Goal: Task Accomplishment & Management: Complete application form

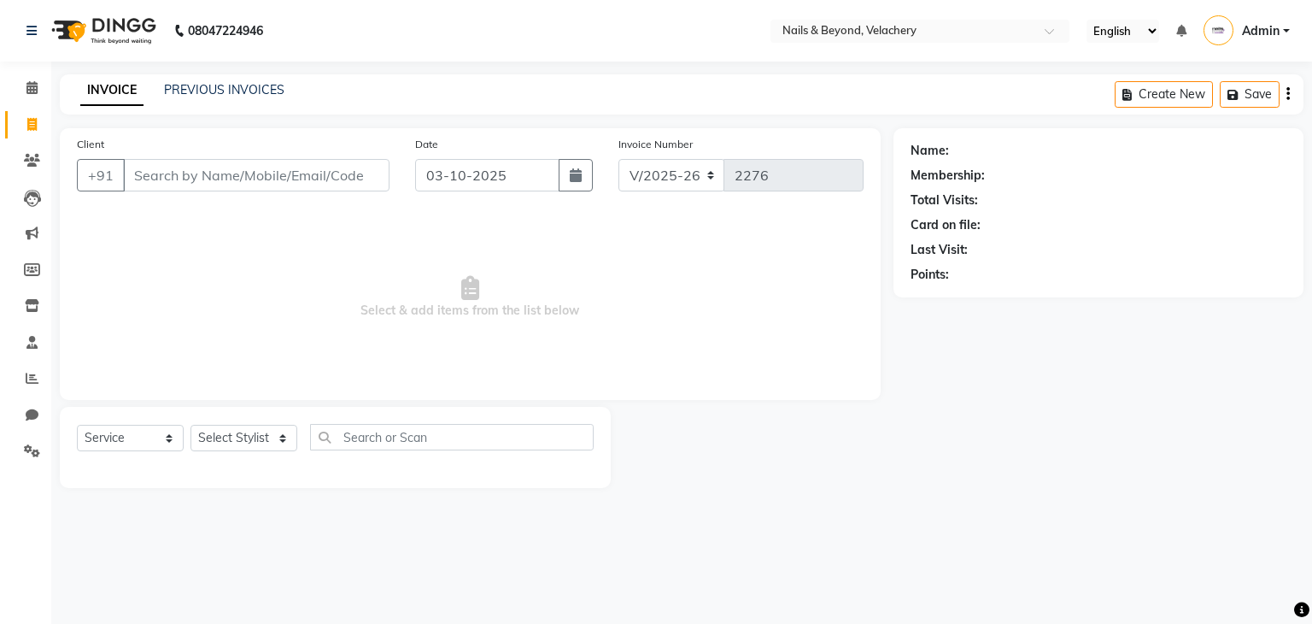
select select "8978"
select select "service"
click at [224, 179] on input "Client" at bounding box center [256, 175] width 266 height 32
type input "7601896300"
click at [347, 179] on span "Add Client" at bounding box center [345, 175] width 67 height 17
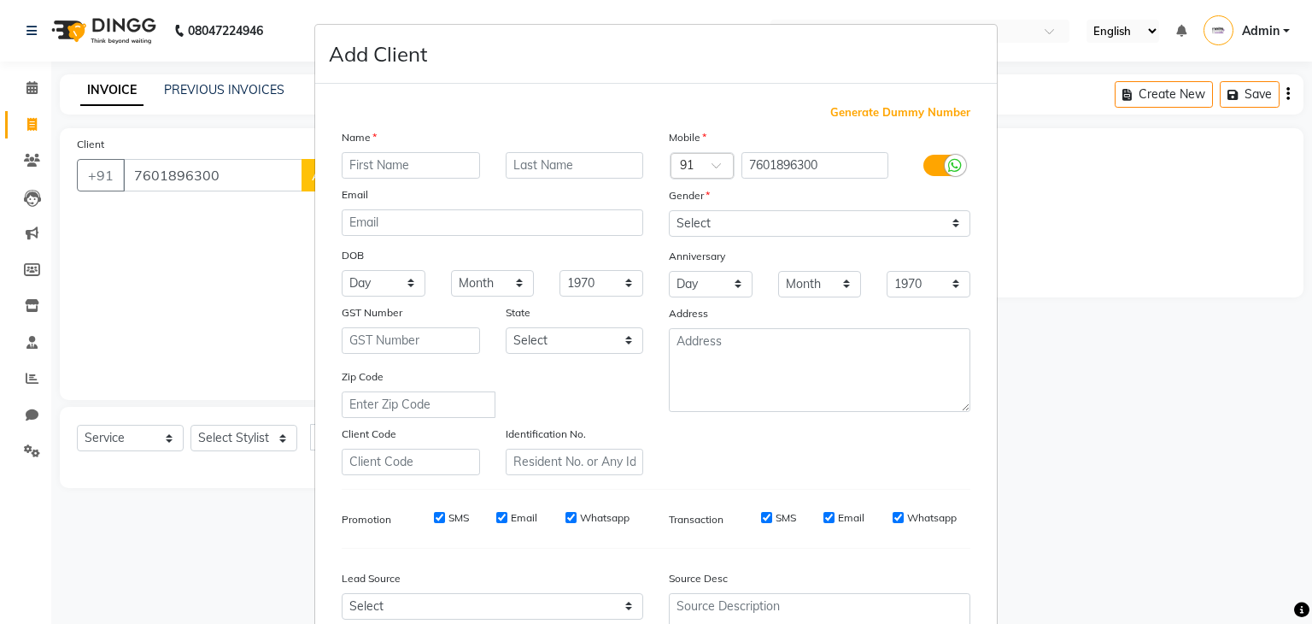
click at [420, 161] on input "text" at bounding box center [411, 165] width 138 height 26
type input "[PERSON_NAME]"
click at [786, 230] on select "Select [DEMOGRAPHIC_DATA] [DEMOGRAPHIC_DATA] Other Prefer Not To Say" at bounding box center [820, 223] width 302 height 26
select select "[DEMOGRAPHIC_DATA]"
click at [669, 211] on select "Select [DEMOGRAPHIC_DATA] [DEMOGRAPHIC_DATA] Other Prefer Not To Say" at bounding box center [820, 223] width 302 height 26
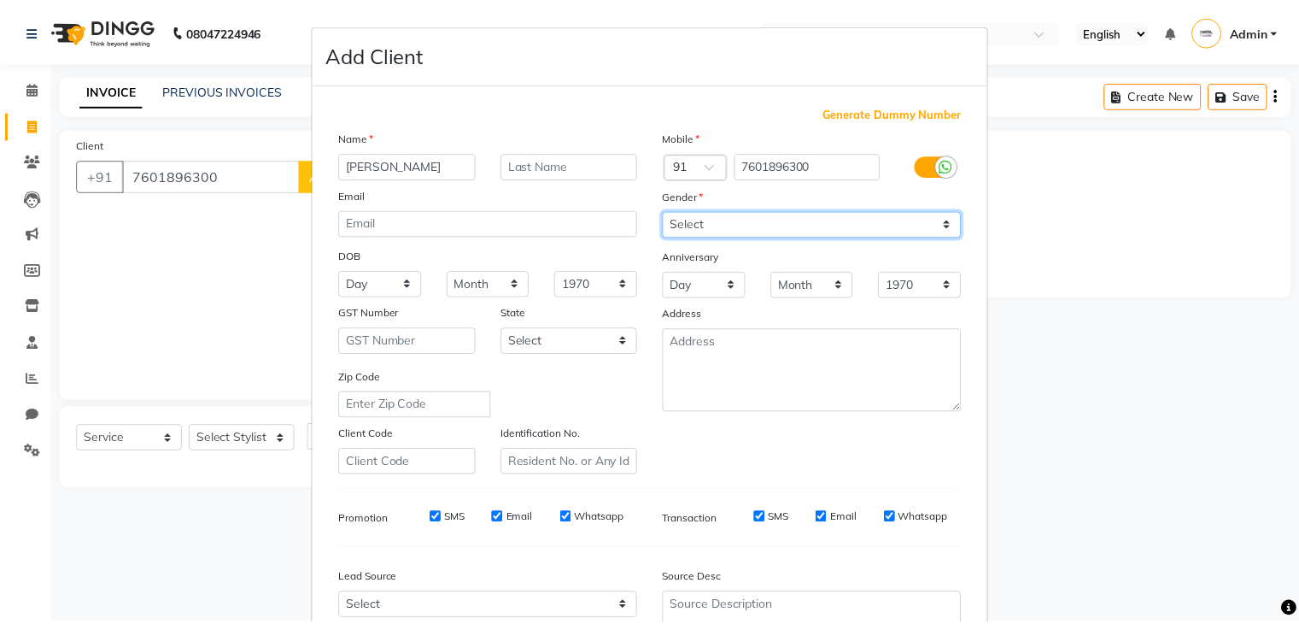
scroll to position [173, 0]
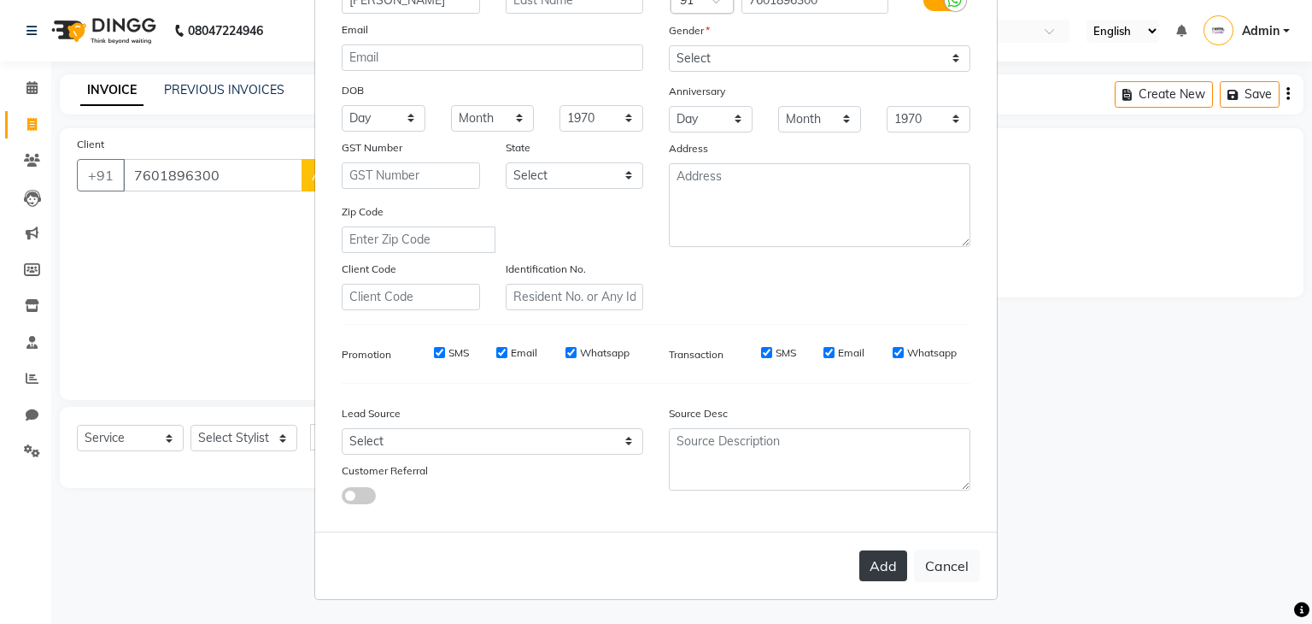
click at [885, 567] on button "Add" at bounding box center [883, 565] width 48 height 31
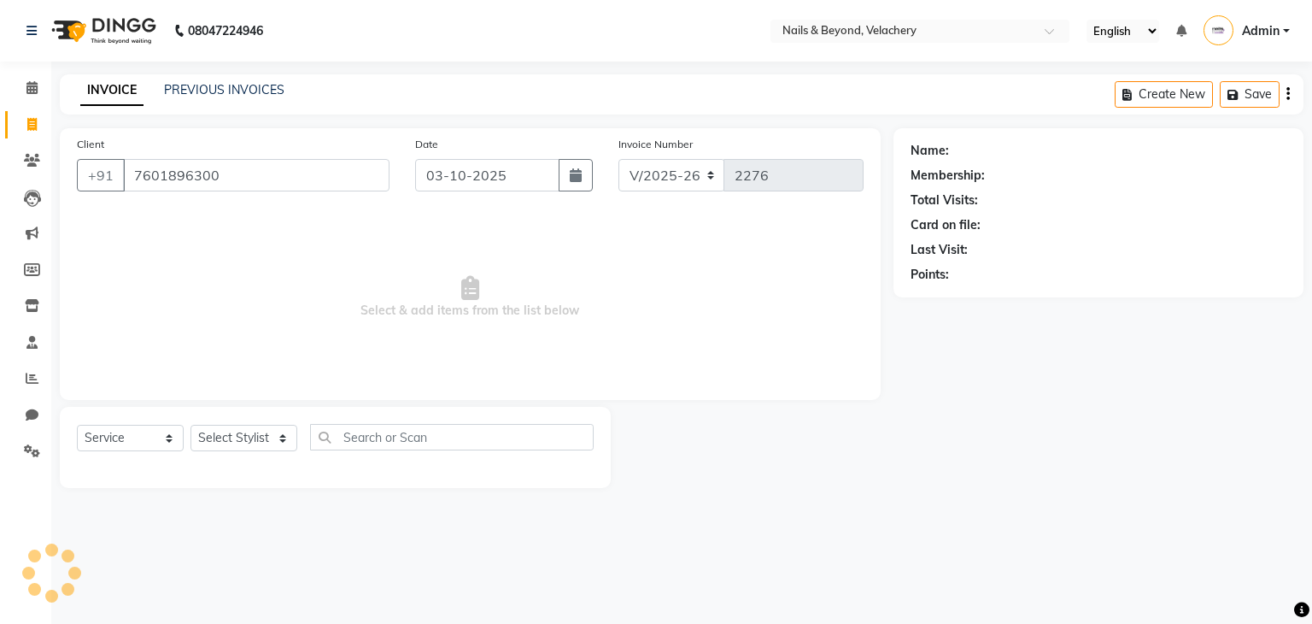
select select
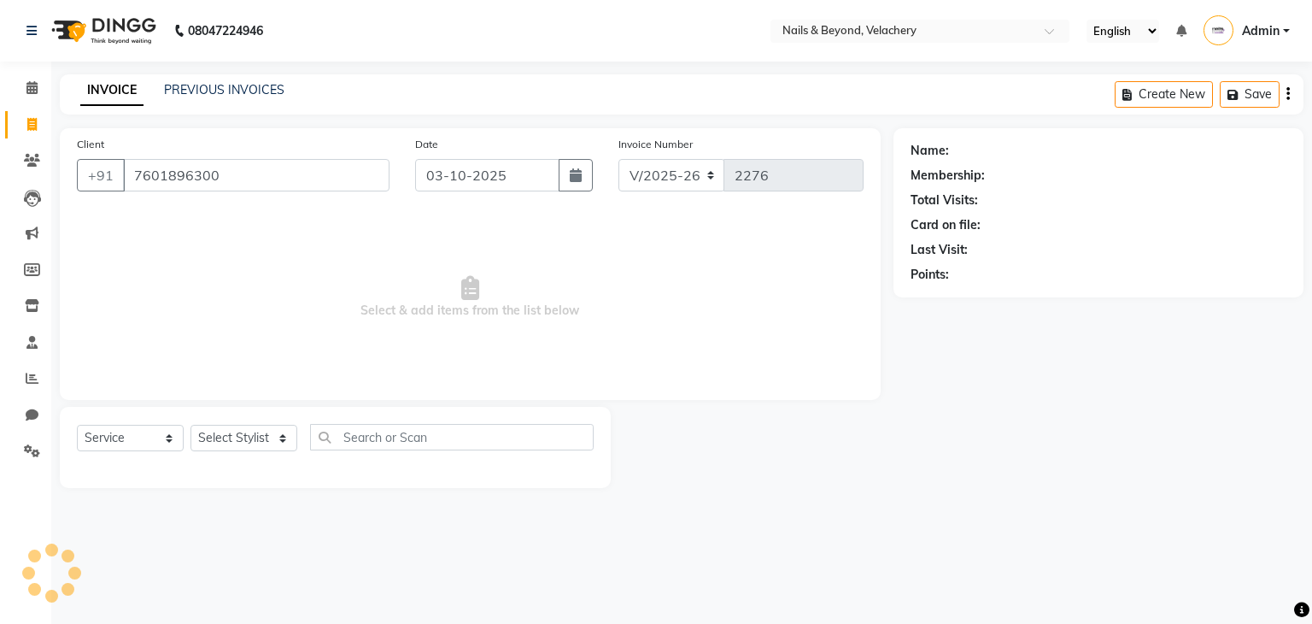
select select
checkbox input "false"
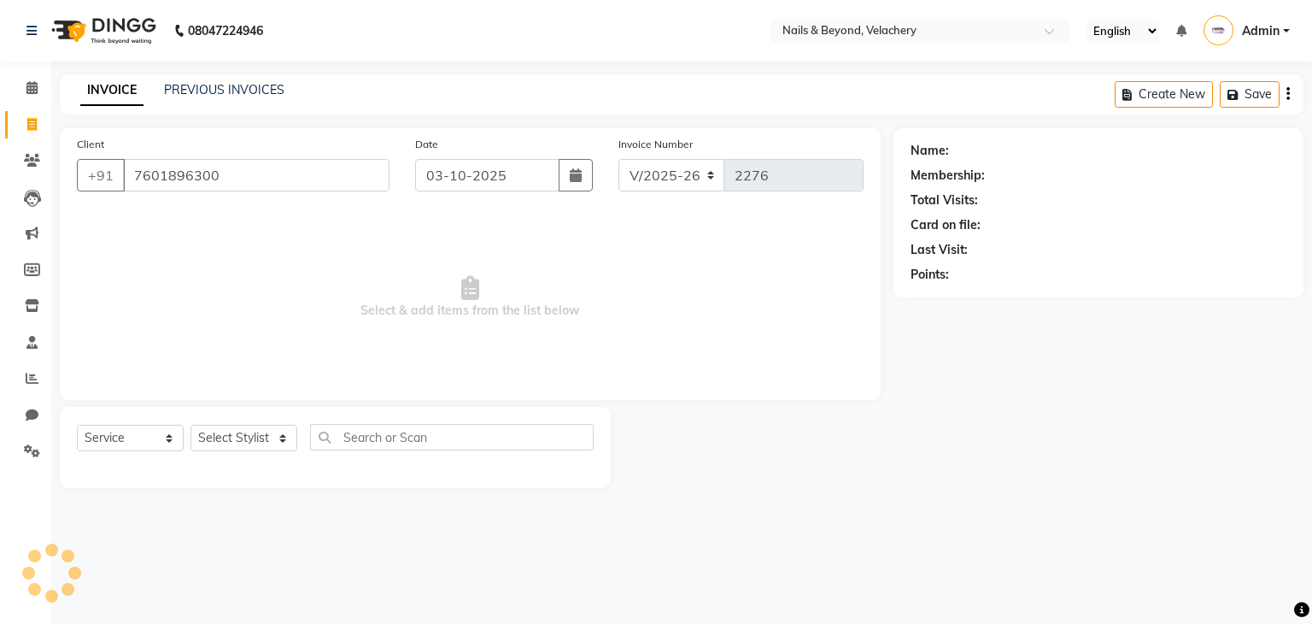
checkbox input "false"
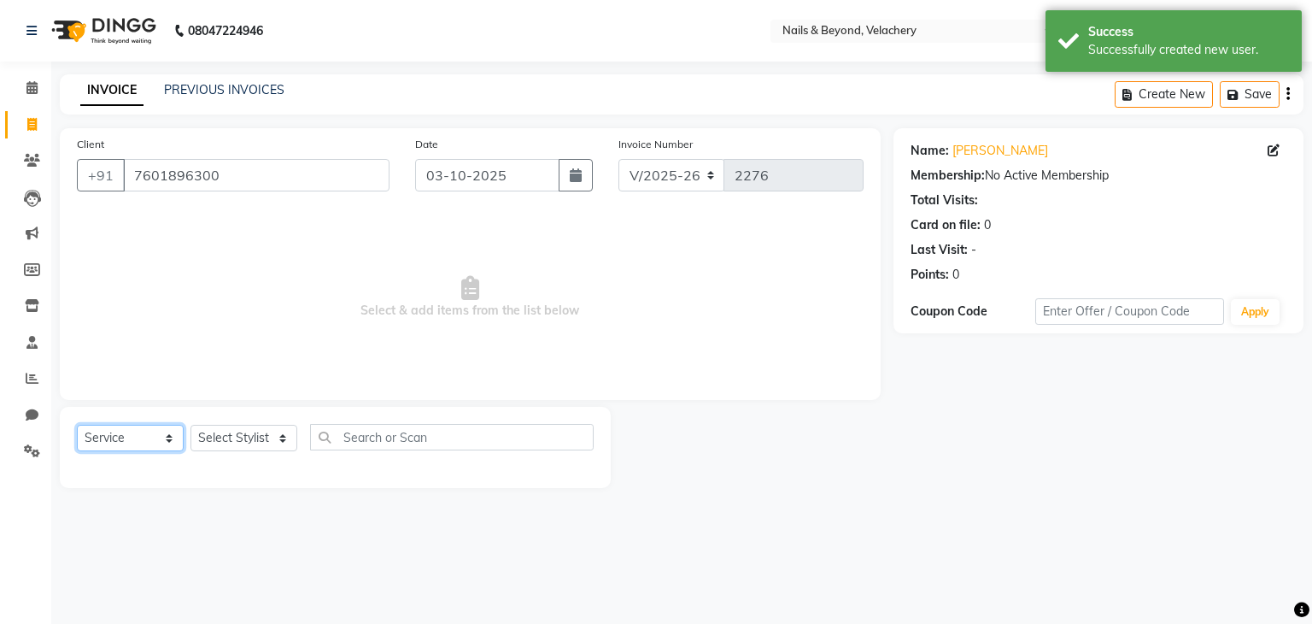
click at [130, 448] on select "Select Service Product Membership Package Voucher Prepaid Gift Card" at bounding box center [130, 437] width 107 height 26
select select "product"
click at [77, 425] on select "Select Service Product Membership Package Voucher Prepaid Gift Card" at bounding box center [130, 437] width 107 height 26
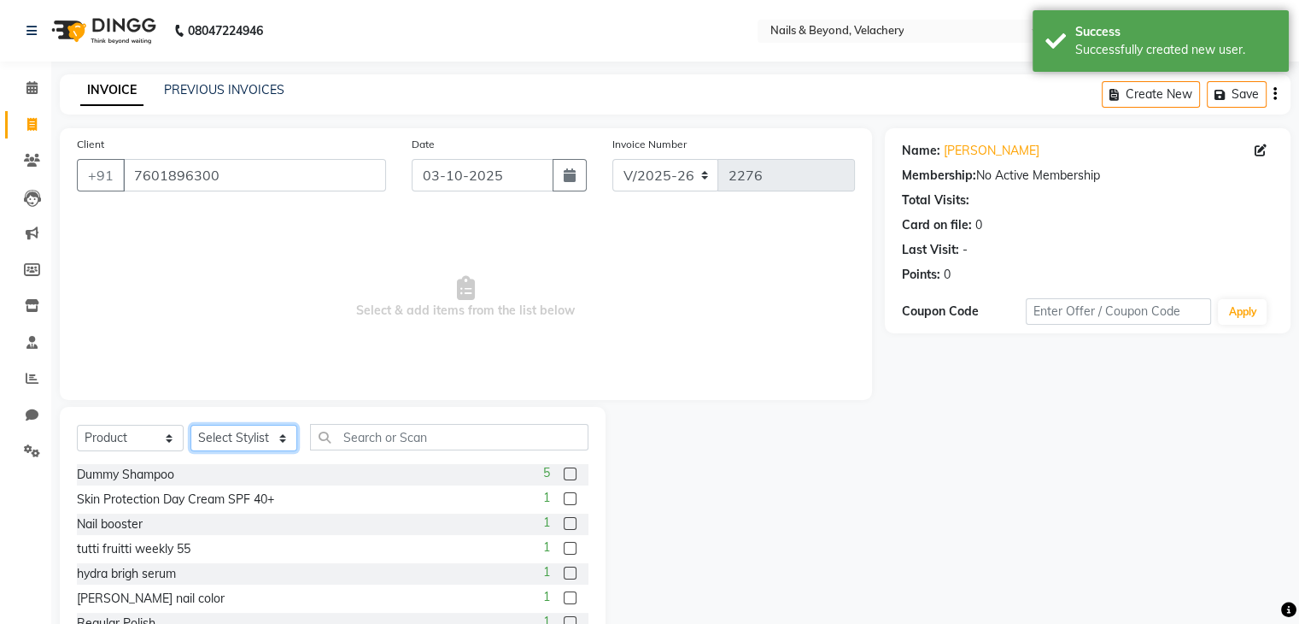
click at [239, 448] on select "Select Stylist [PERSON_NAME] [PERSON_NAME] JANGGINLIN Jothang Konyak [PERSON_NA…" at bounding box center [243, 437] width 107 height 26
select select "91204"
click at [190, 425] on select "Select Stylist [PERSON_NAME] [PERSON_NAME] JANGGINLIN Jothang Konyak [PERSON_NA…" at bounding box center [243, 437] width 107 height 26
click at [372, 431] on input "text" at bounding box center [449, 437] width 278 height 26
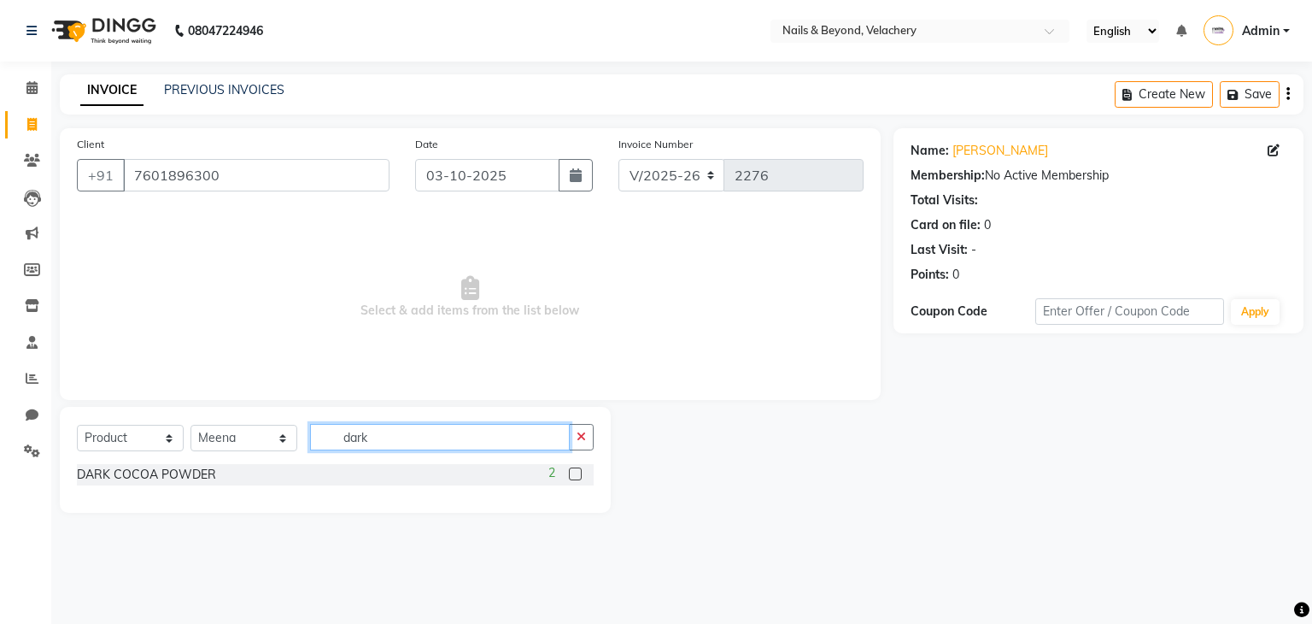
type input "dark"
click at [318, 476] on div "DARK COCOA POWDER 2" at bounding box center [335, 474] width 517 height 21
click at [577, 482] on div at bounding box center [574, 476] width 11 height 18
click at [577, 472] on label at bounding box center [575, 473] width 13 height 13
click at [577, 472] on input "checkbox" at bounding box center [574, 474] width 11 height 11
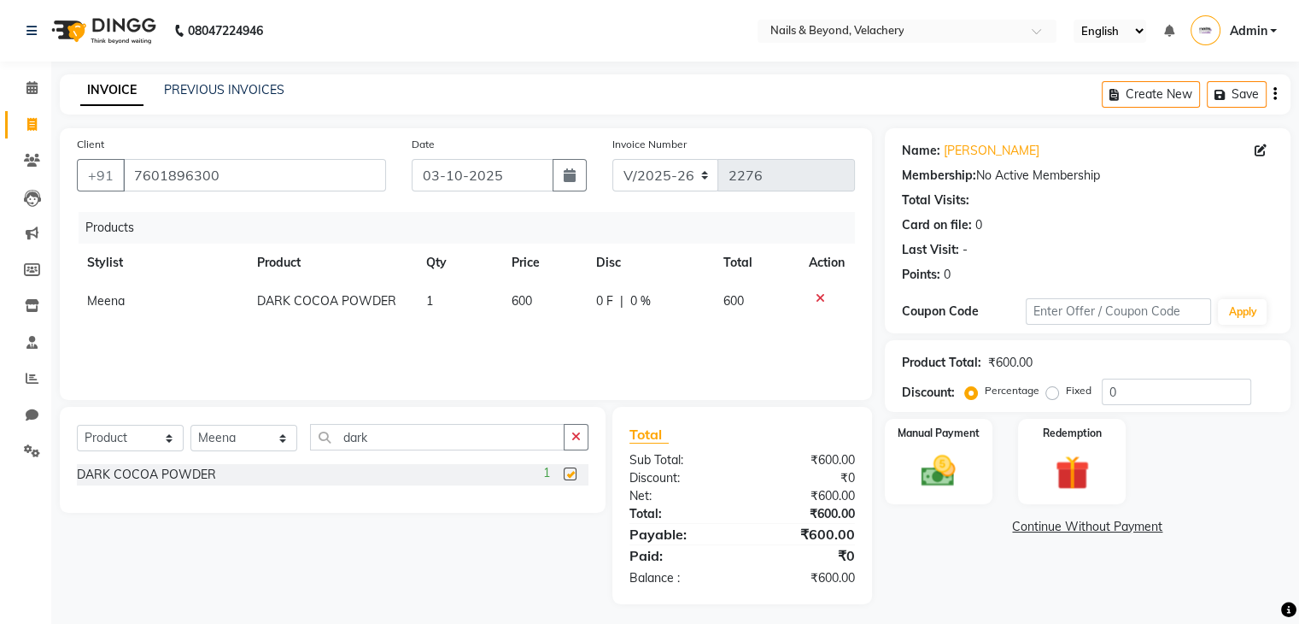
checkbox input "false"
click at [519, 429] on input "dark" at bounding box center [437, 437] width 255 height 26
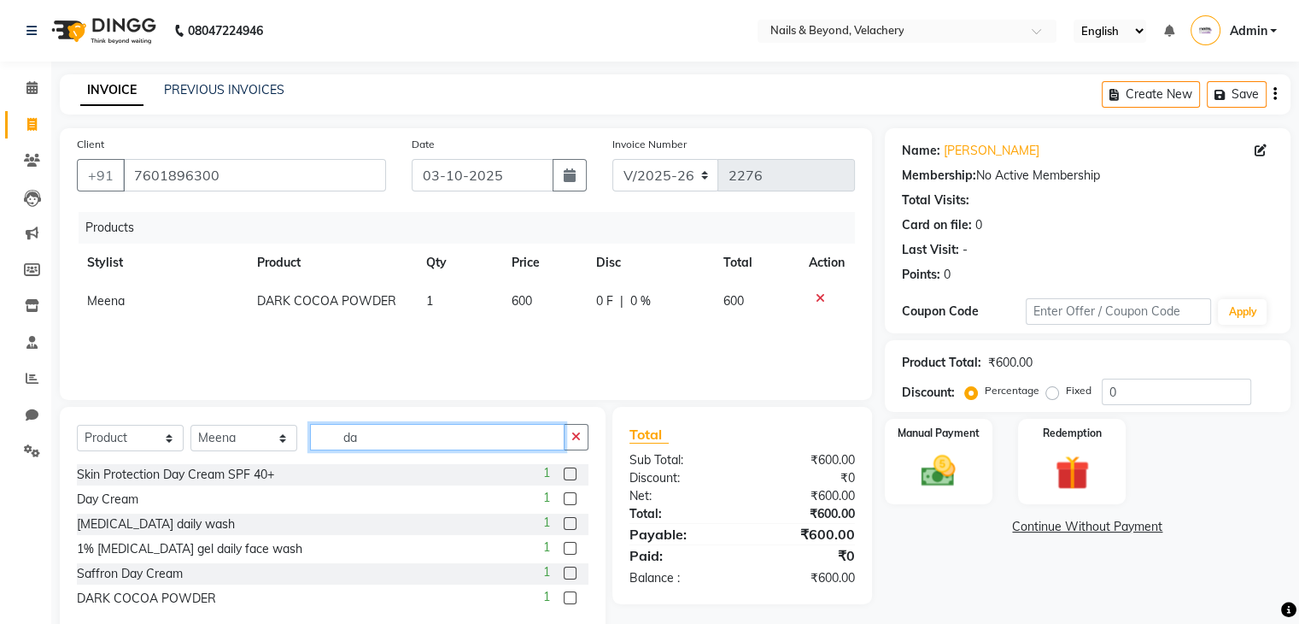
type input "d"
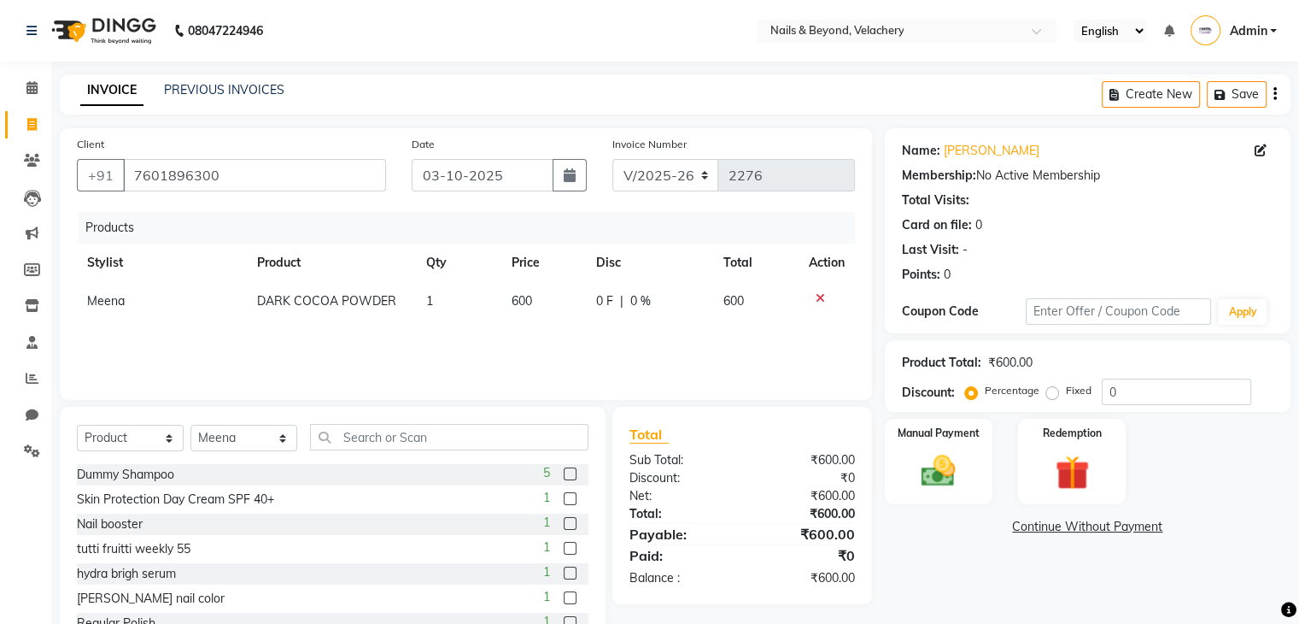
click at [535, 302] on td "600" at bounding box center [543, 301] width 85 height 38
select select "91204"
click at [540, 346] on div "Products Stylist Product Qty Price Disc Total Action [PERSON_NAME] [PERSON_NAME…" at bounding box center [466, 297] width 778 height 171
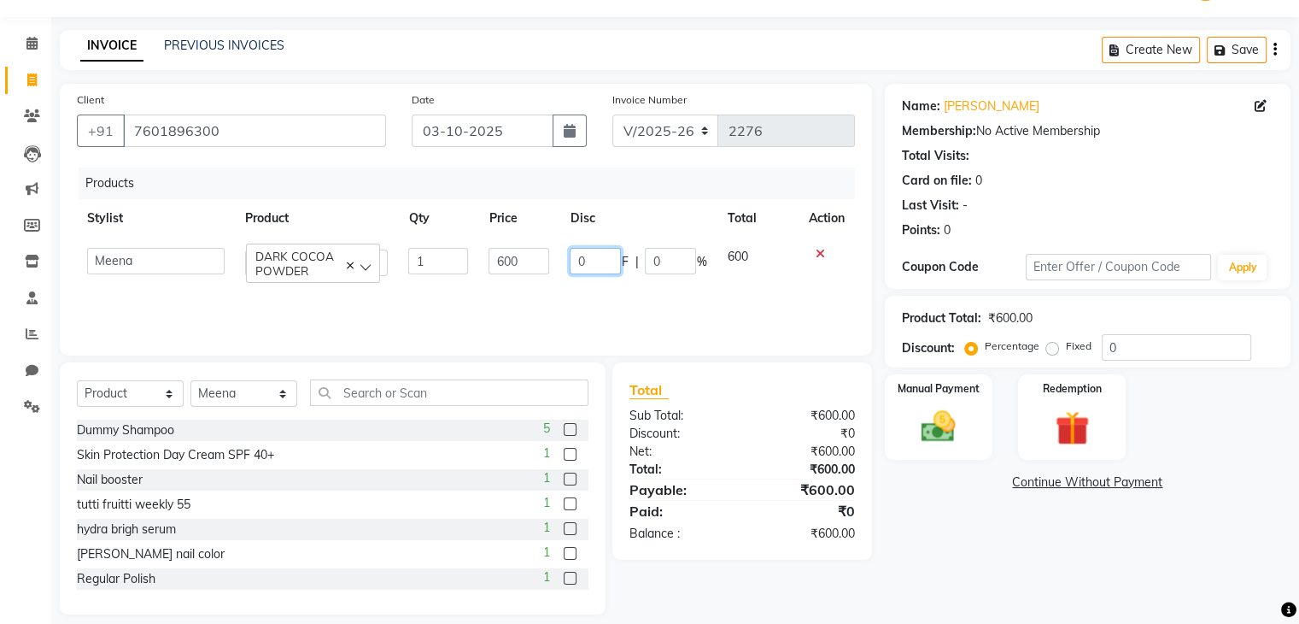
click at [594, 261] on input "0" at bounding box center [595, 261] width 51 height 26
type input "25"
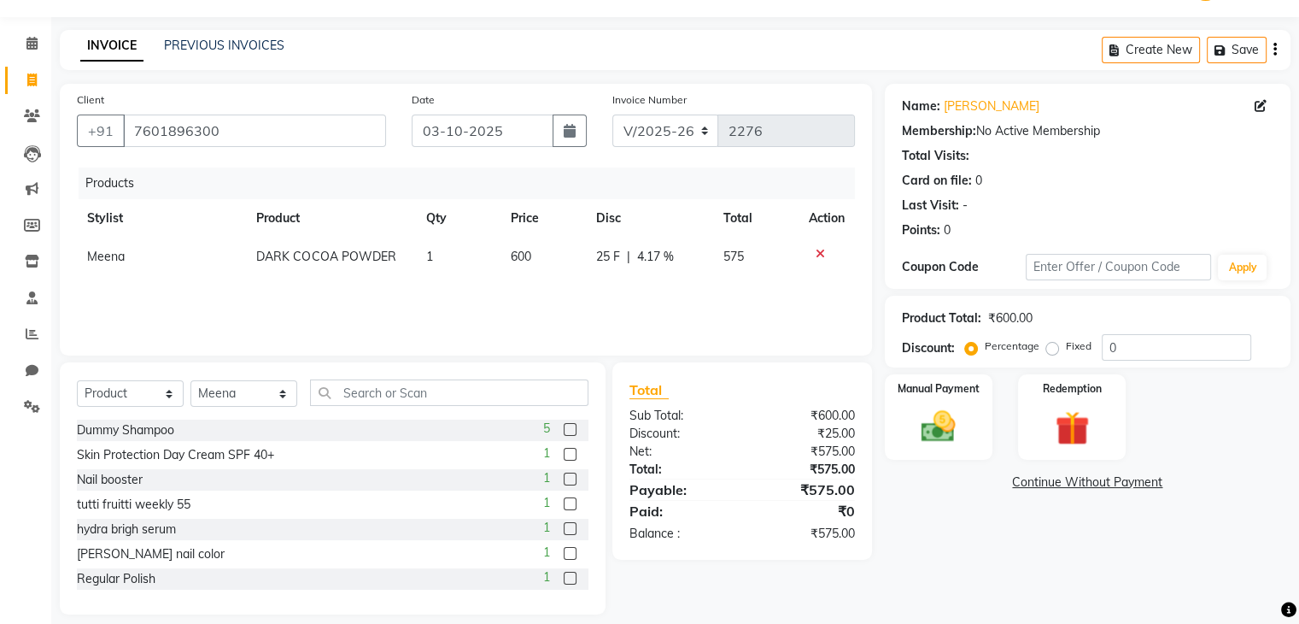
click at [615, 305] on div "Products Stylist Product Qty Price Disc Total Action Meena DARK COCOA POWDER 1 …" at bounding box center [466, 252] width 778 height 171
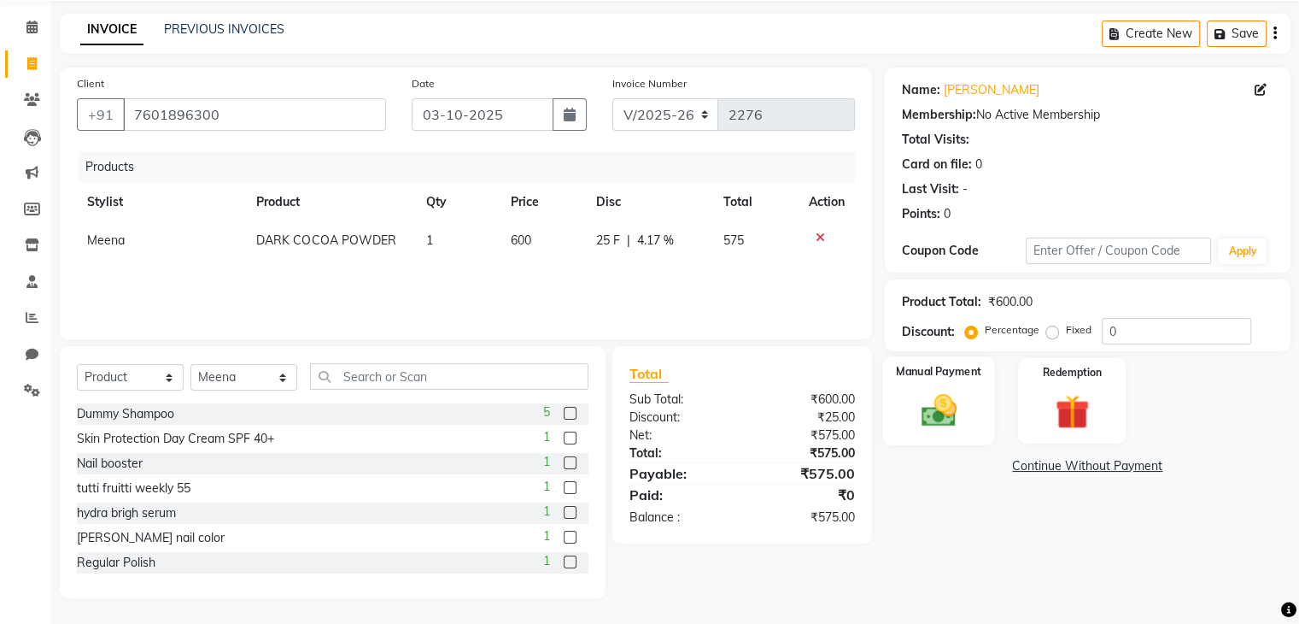
click at [937, 404] on img at bounding box center [938, 410] width 57 height 41
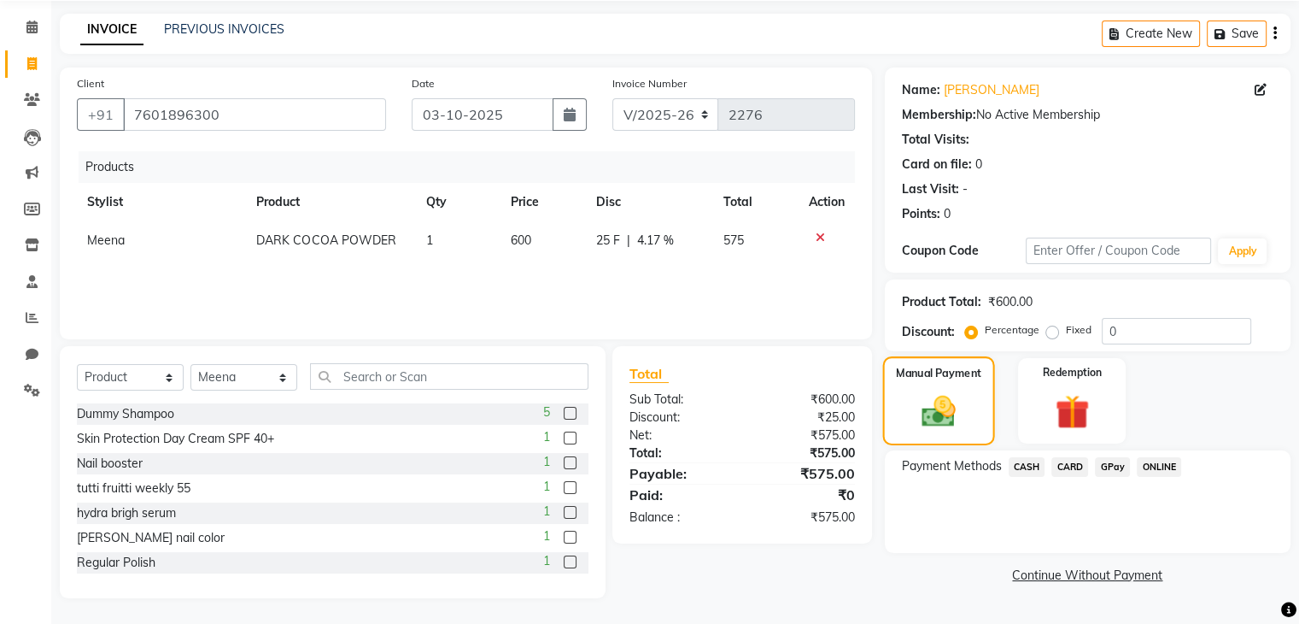
click at [937, 404] on img at bounding box center [938, 411] width 55 height 39
click at [1068, 465] on span "CARD" at bounding box center [1069, 467] width 37 height 20
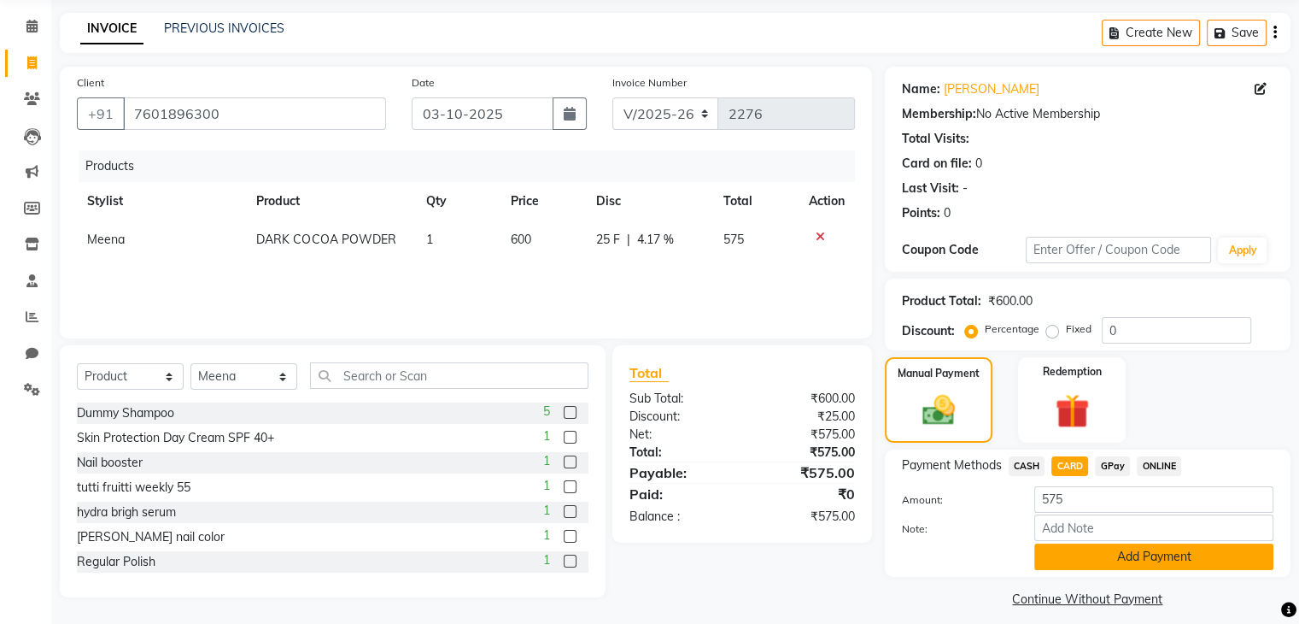
click at [1211, 559] on button "Add Payment" at bounding box center [1153, 556] width 239 height 26
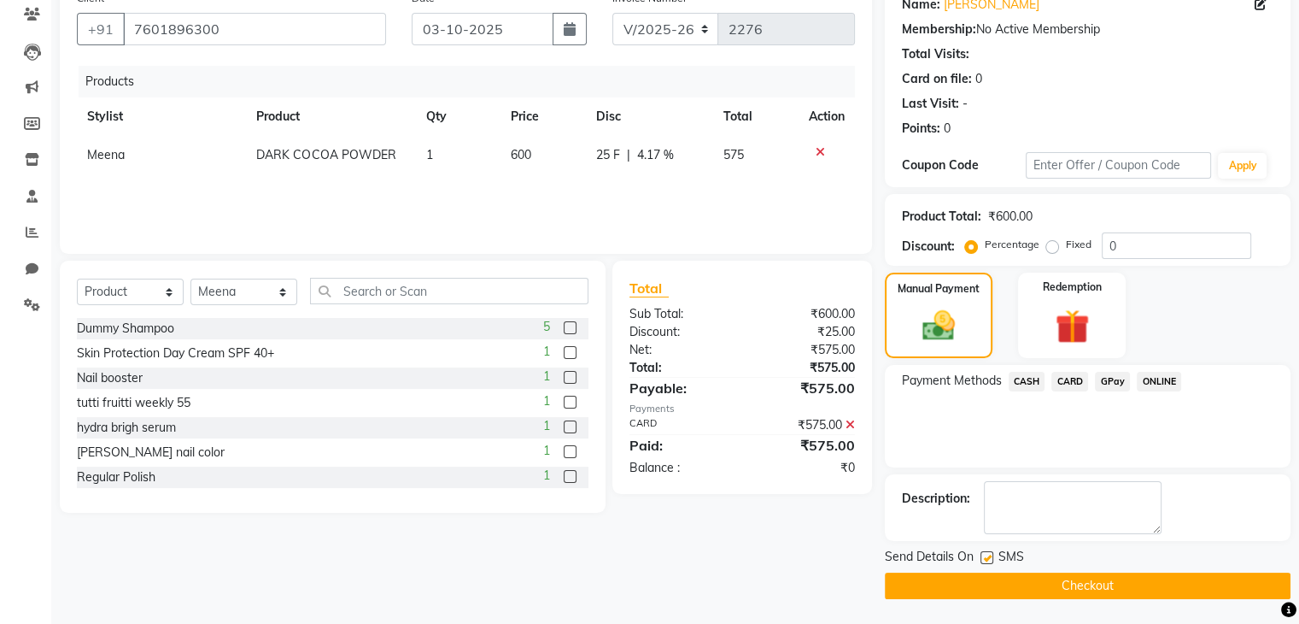
scroll to position [145, 0]
click at [1156, 585] on button "Checkout" at bounding box center [1088, 586] width 406 height 26
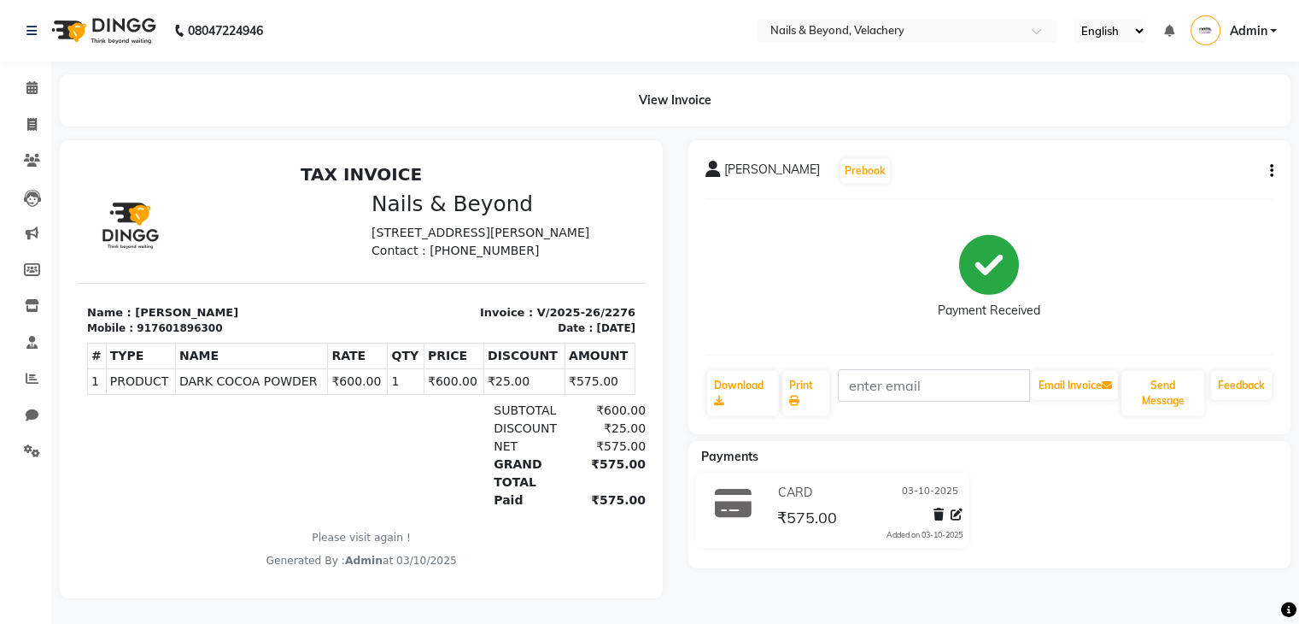
click at [424, 105] on div "View Invoice" at bounding box center [675, 100] width 1231 height 52
click at [612, 47] on nav "08047224946 Select Location × Nails & Beyond, Velachery English ENGLISH Español…" at bounding box center [649, 30] width 1299 height 61
click at [36, 85] on icon at bounding box center [31, 87] width 11 height 13
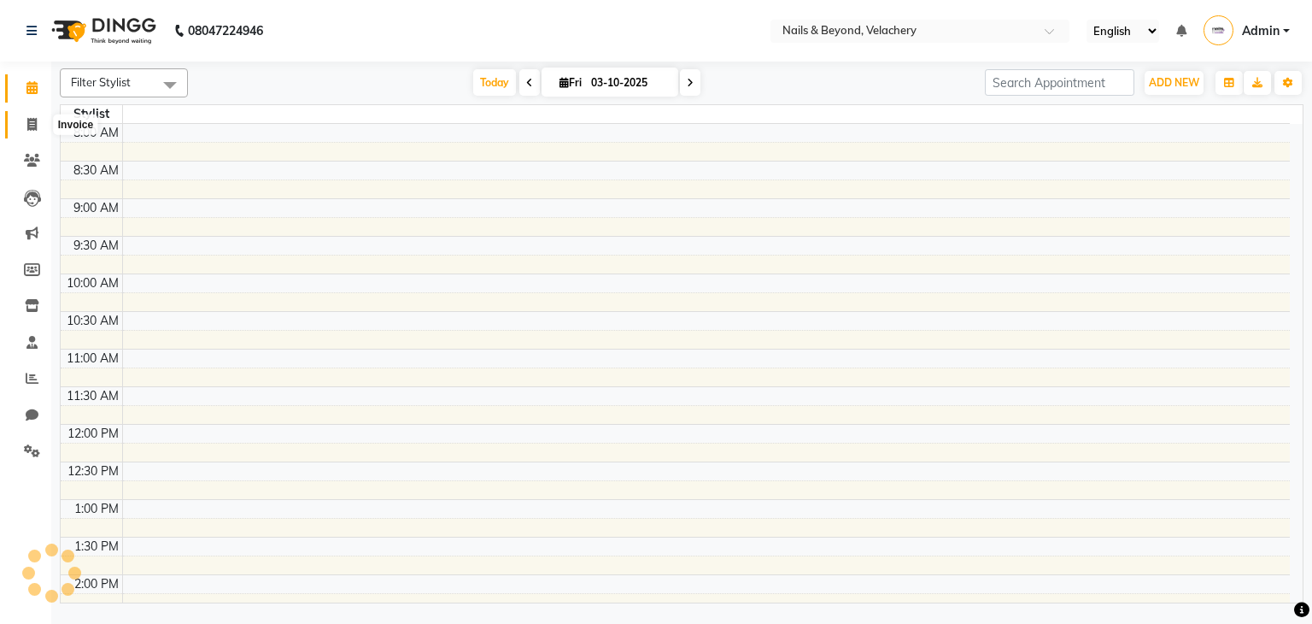
click at [26, 123] on span at bounding box center [32, 125] width 30 height 20
select select "service"
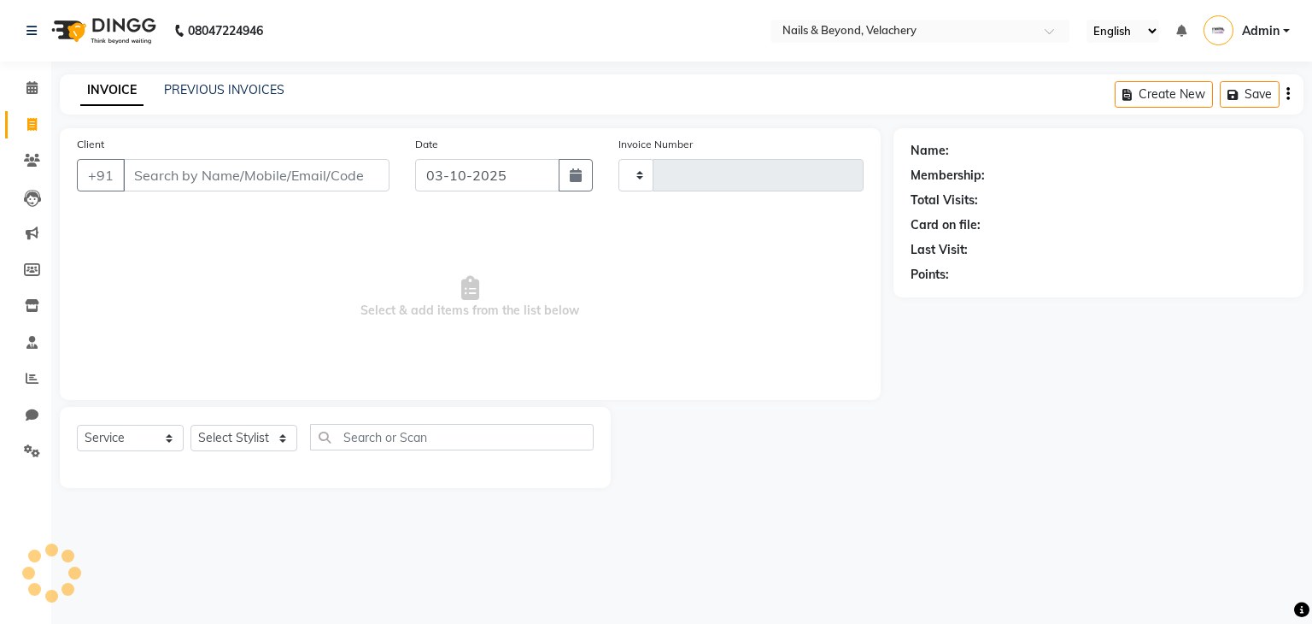
type input "2277"
select select "8978"
click at [238, 79] on div "INVOICE PREVIOUS INVOICES Create New Save" at bounding box center [682, 94] width 1244 height 40
click at [198, 99] on div "INVOICE PREVIOUS INVOICES" at bounding box center [182, 91] width 245 height 20
click at [214, 79] on div "INVOICE PREVIOUS INVOICES Create New Save" at bounding box center [682, 94] width 1244 height 40
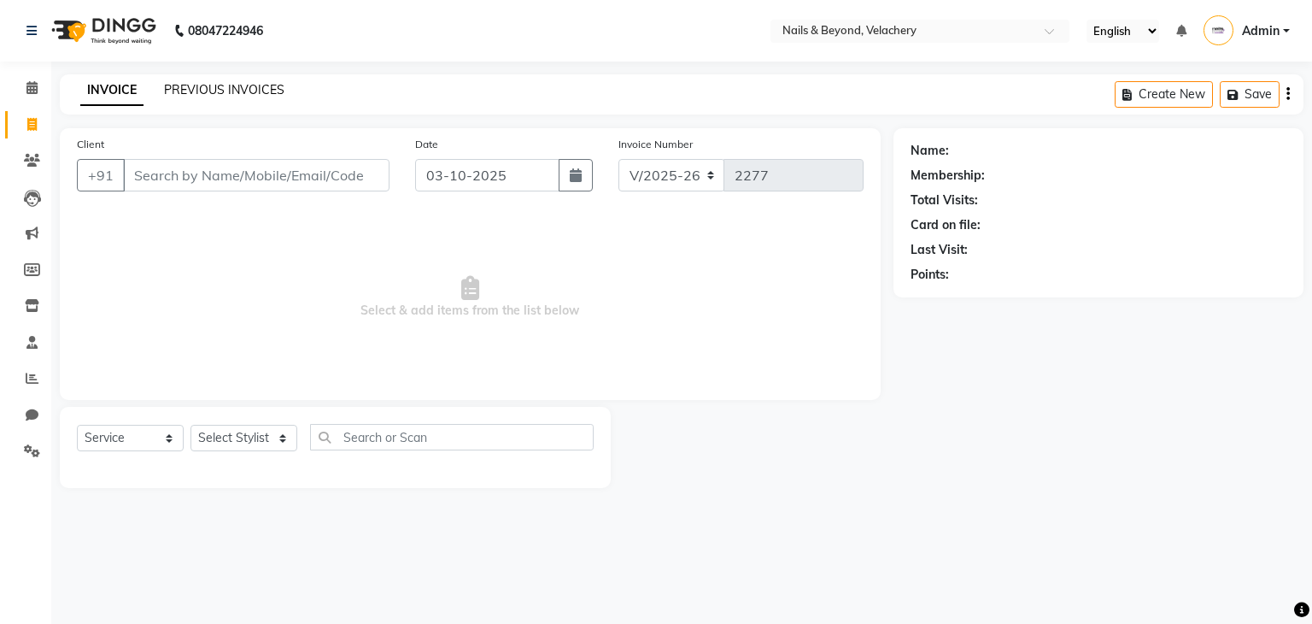
click at [225, 85] on link "PREVIOUS INVOICES" at bounding box center [224, 89] width 120 height 15
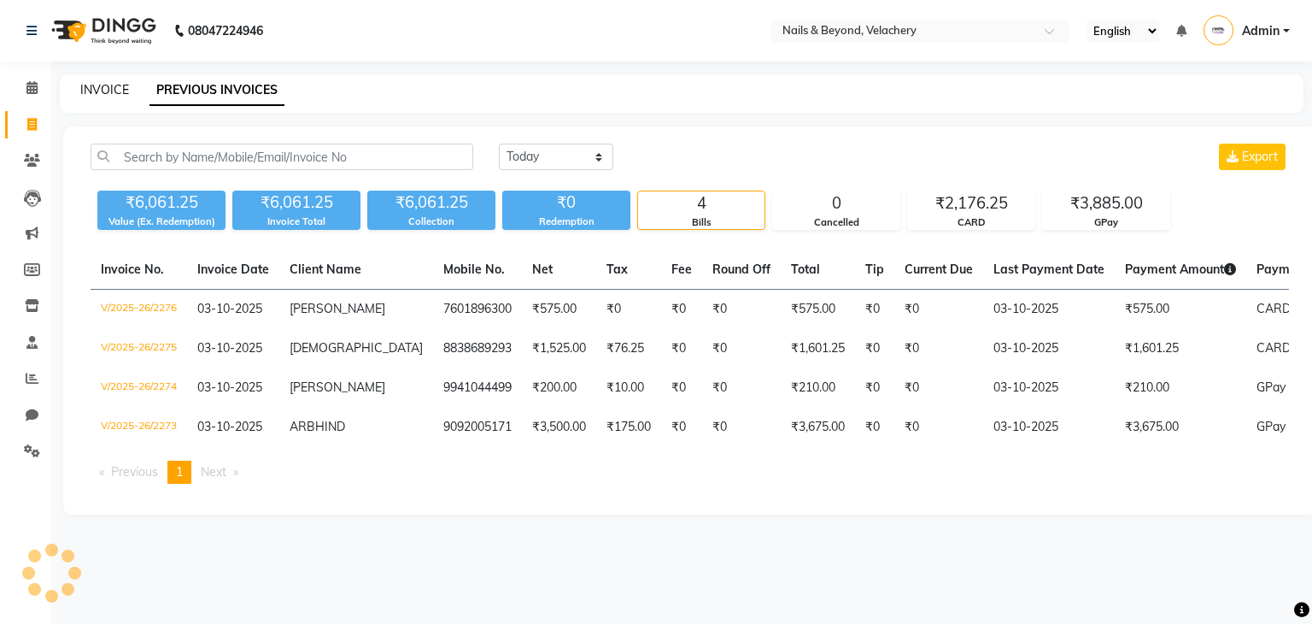
click at [100, 91] on link "INVOICE" at bounding box center [104, 89] width 49 height 15
select select "8978"
select select "service"
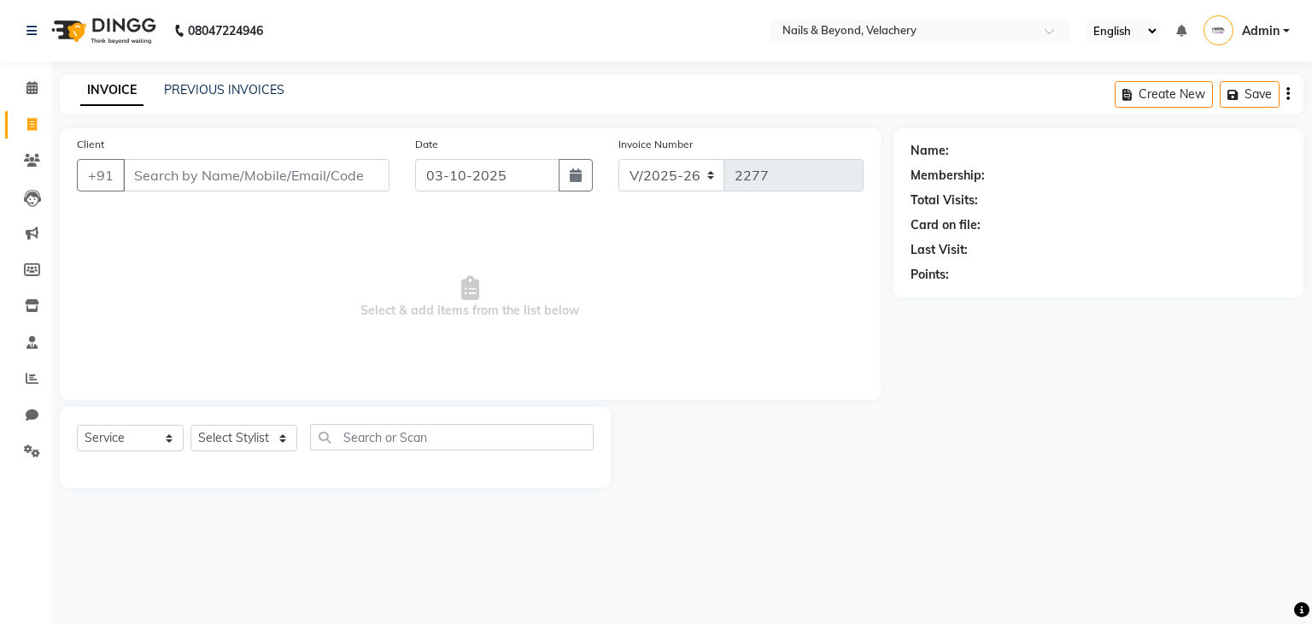
click at [82, 93] on link "INVOICE" at bounding box center [111, 90] width 63 height 31
click at [191, 188] on input "Client" at bounding box center [256, 175] width 266 height 32
click at [196, 188] on input "Client" at bounding box center [256, 175] width 266 height 32
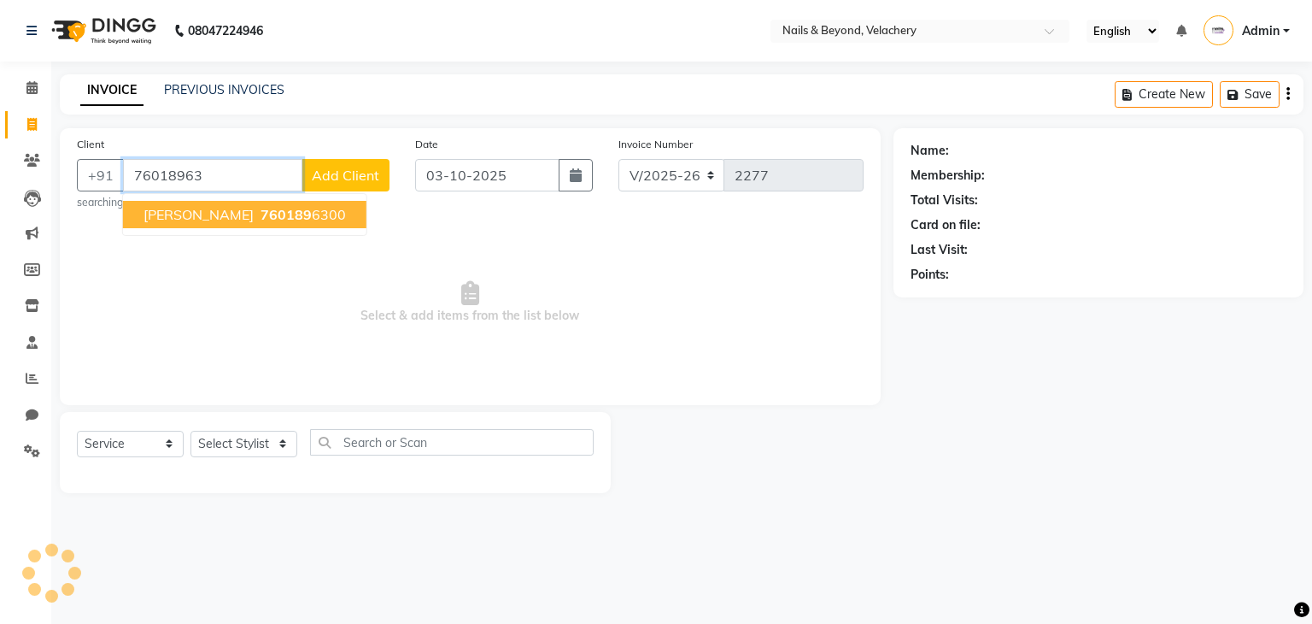
click at [261, 210] on span "760189" at bounding box center [286, 214] width 51 height 17
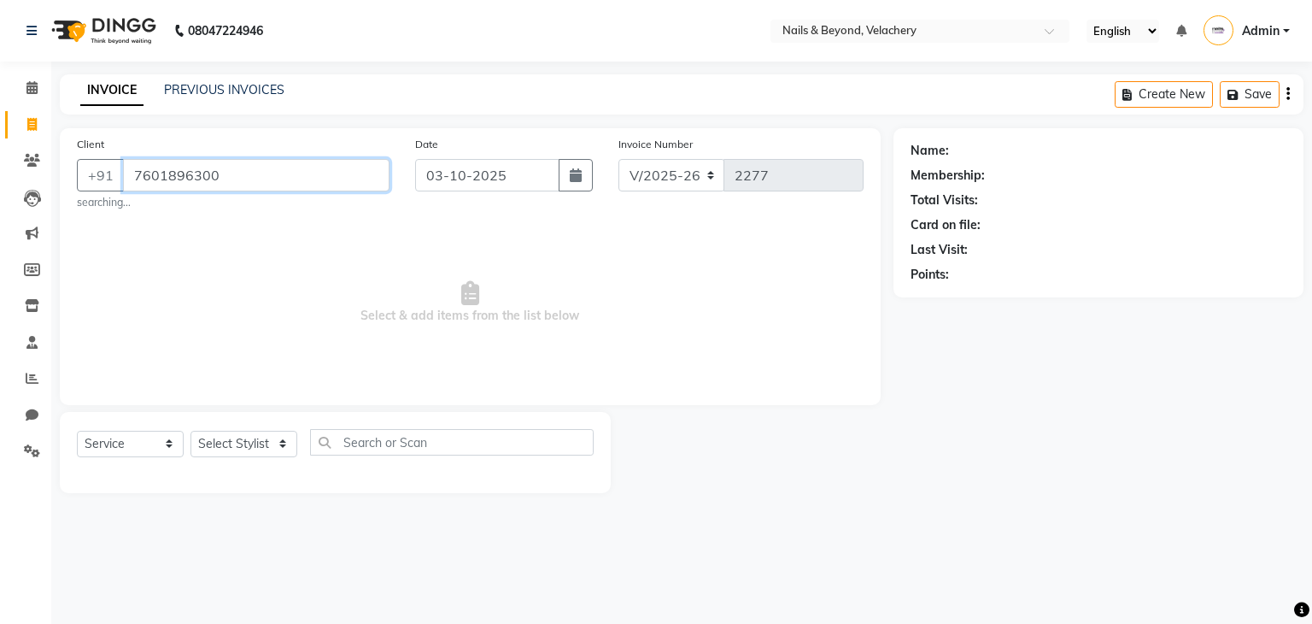
type input "7601896300"
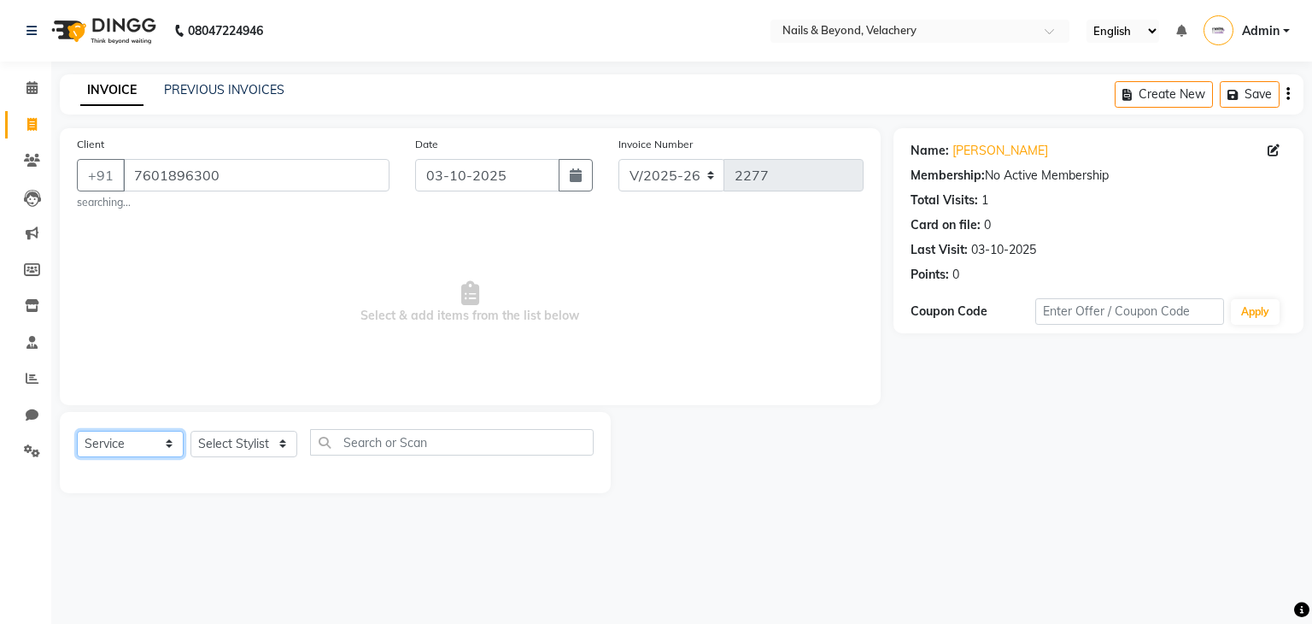
click at [110, 449] on select "Select Service Product Membership Package Voucher Prepaid Gift Card" at bounding box center [130, 443] width 107 height 26
select select "product"
click at [77, 431] on select "Select Service Product Membership Package Voucher Prepaid Gift Card" at bounding box center [130, 443] width 107 height 26
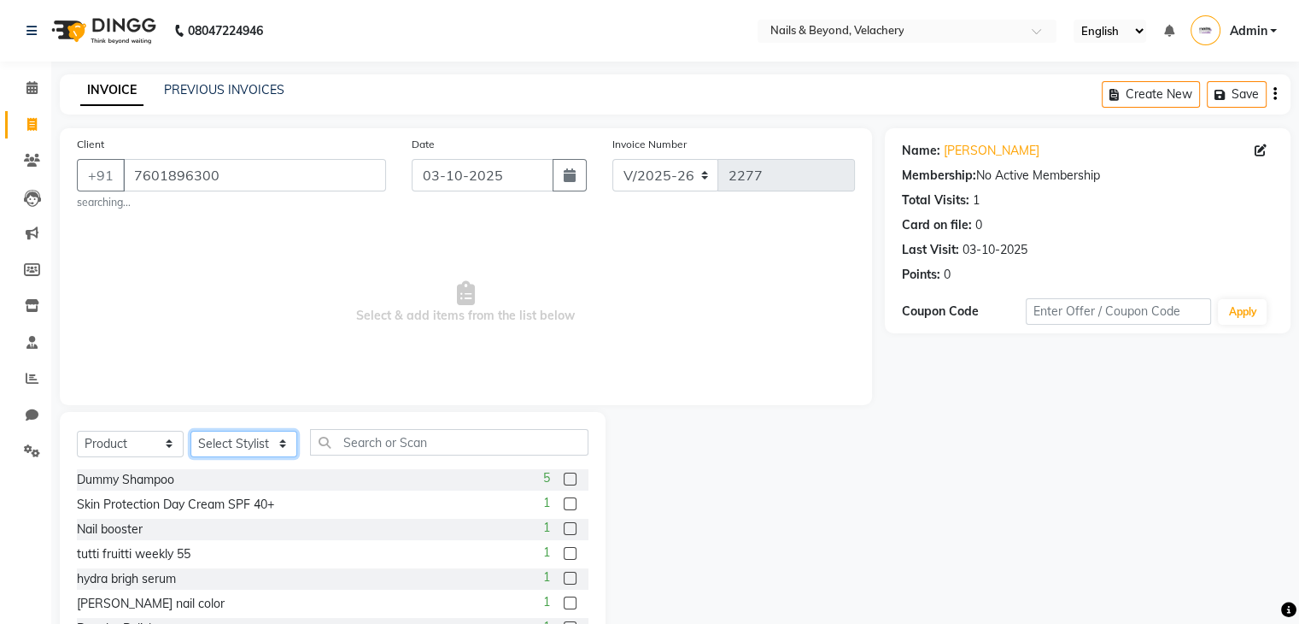
click at [253, 436] on select "Select Stylist [PERSON_NAME] [PERSON_NAME] JANGGINLIN Jothang Konyak [PERSON_NA…" at bounding box center [243, 443] width 107 height 26
select select "91204"
click at [190, 431] on select "Select Stylist [PERSON_NAME] [PERSON_NAME] JANGGINLIN Jothang Konyak [PERSON_NA…" at bounding box center [243, 443] width 107 height 26
click at [369, 442] on input "text" at bounding box center [449, 442] width 278 height 26
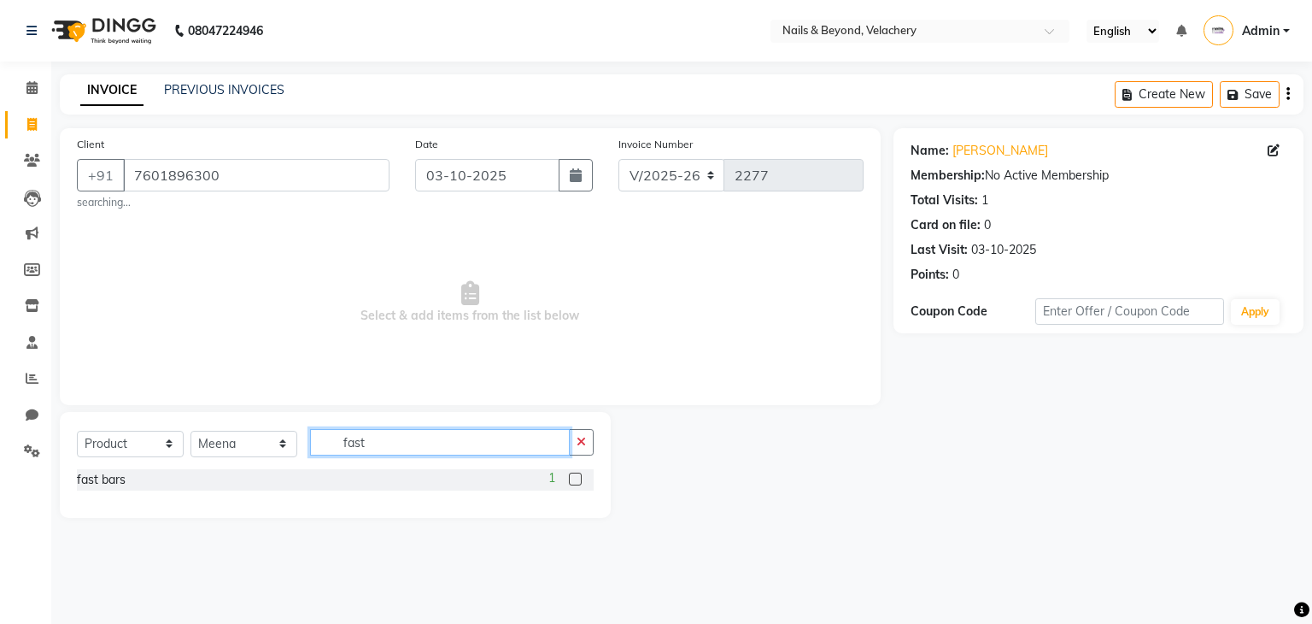
type input "fast"
click at [578, 483] on label at bounding box center [575, 478] width 13 height 13
click at [578, 483] on input "checkbox" at bounding box center [574, 479] width 11 height 11
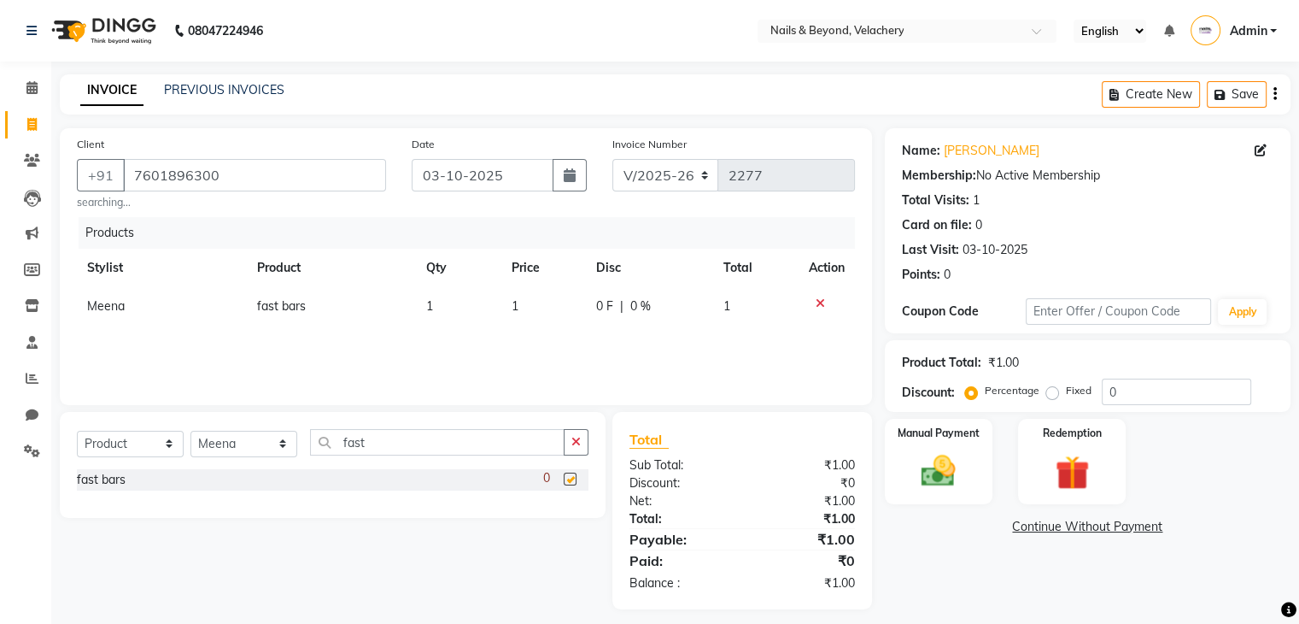
checkbox input "false"
click at [543, 302] on td "1" at bounding box center [543, 306] width 85 height 38
select select "91204"
click at [528, 313] on input "1" at bounding box center [519, 310] width 61 height 26
type input "100"
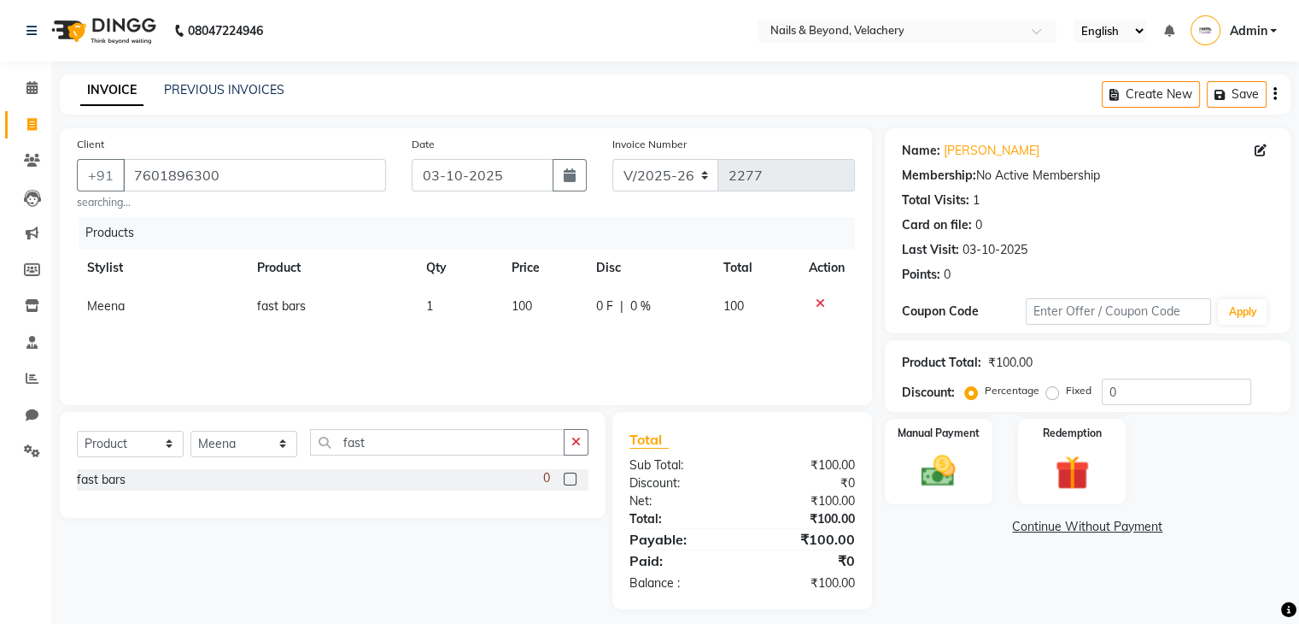
click at [543, 368] on div "Products Stylist Product Qty Price Disc Total Action Meena fast bars 1 100 0 F …" at bounding box center [466, 302] width 778 height 171
click at [612, 310] on div "0 F | 0 %" at bounding box center [649, 306] width 107 height 18
select select "91204"
click at [594, 312] on input "0" at bounding box center [595, 310] width 51 height 26
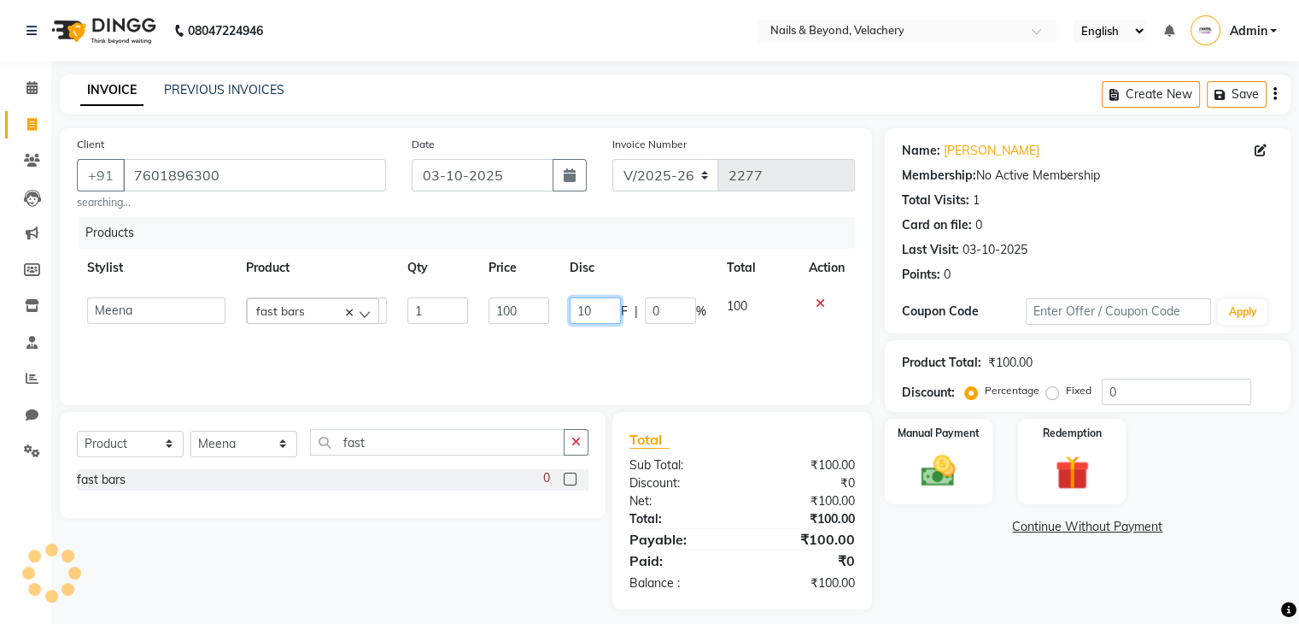
type input "1"
type input "20"
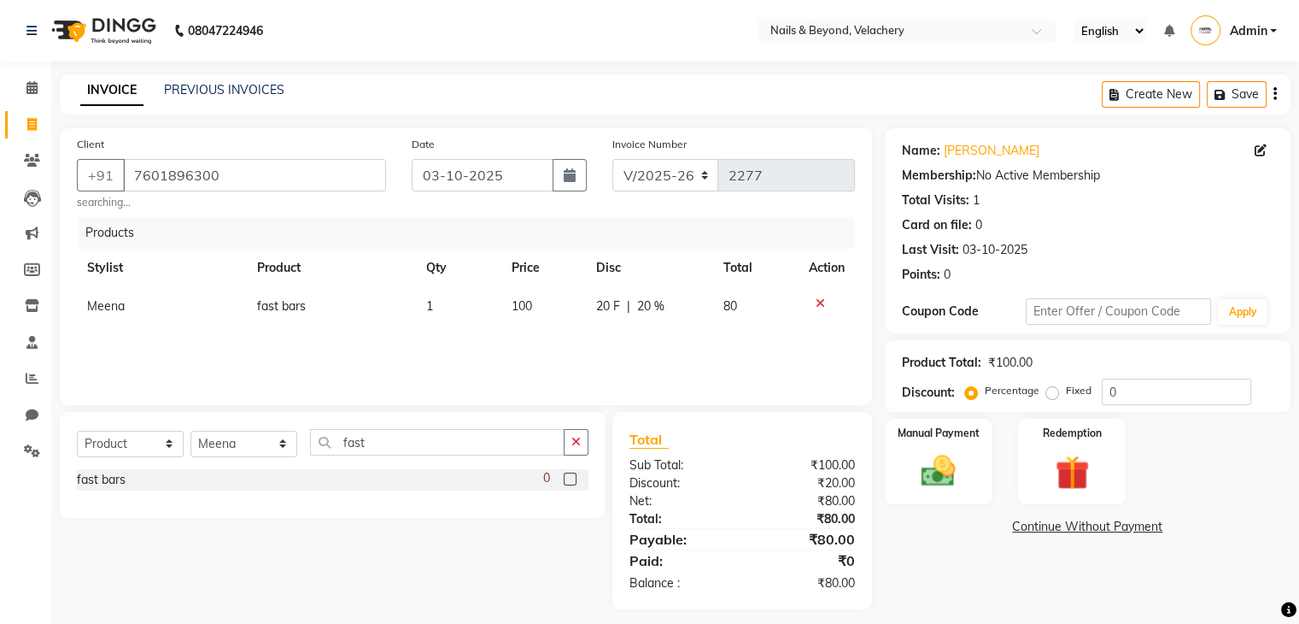
click at [598, 343] on div "Products Stylist Product Qty Price Disc Total Action Meena fast bars 1 100 20 F…" at bounding box center [466, 302] width 778 height 171
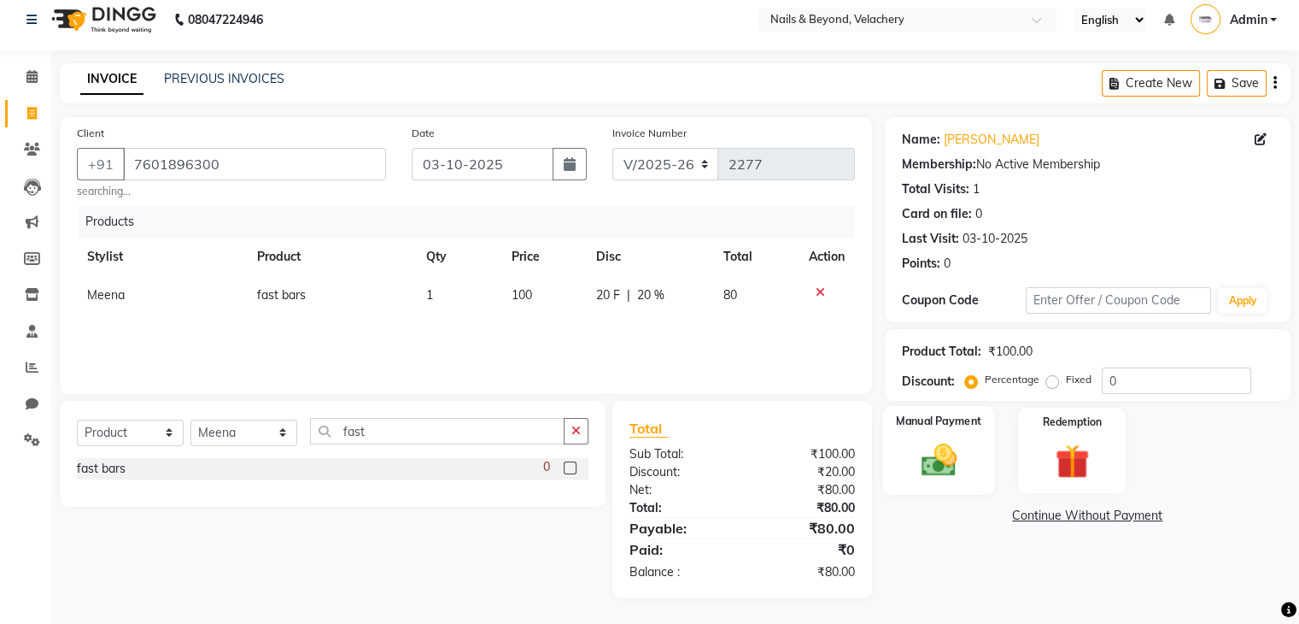
click at [933, 465] on img at bounding box center [938, 460] width 57 height 41
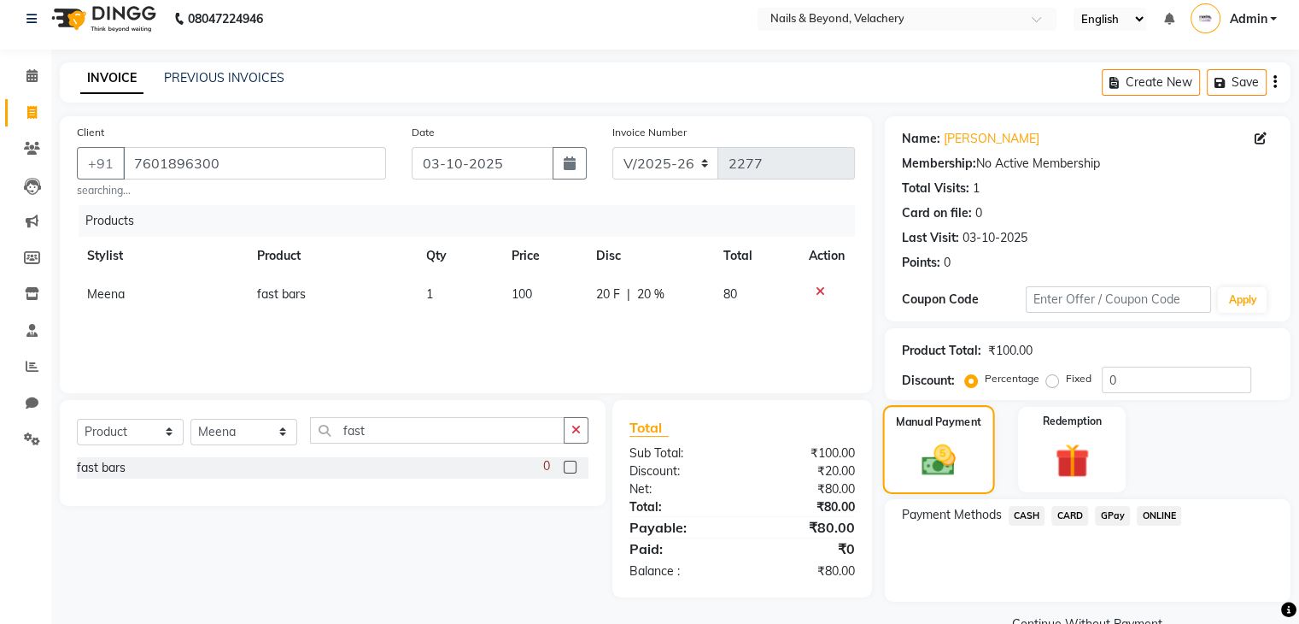
click at [933, 465] on img at bounding box center [938, 460] width 55 height 39
click at [1100, 520] on span "GPay" at bounding box center [1112, 516] width 35 height 20
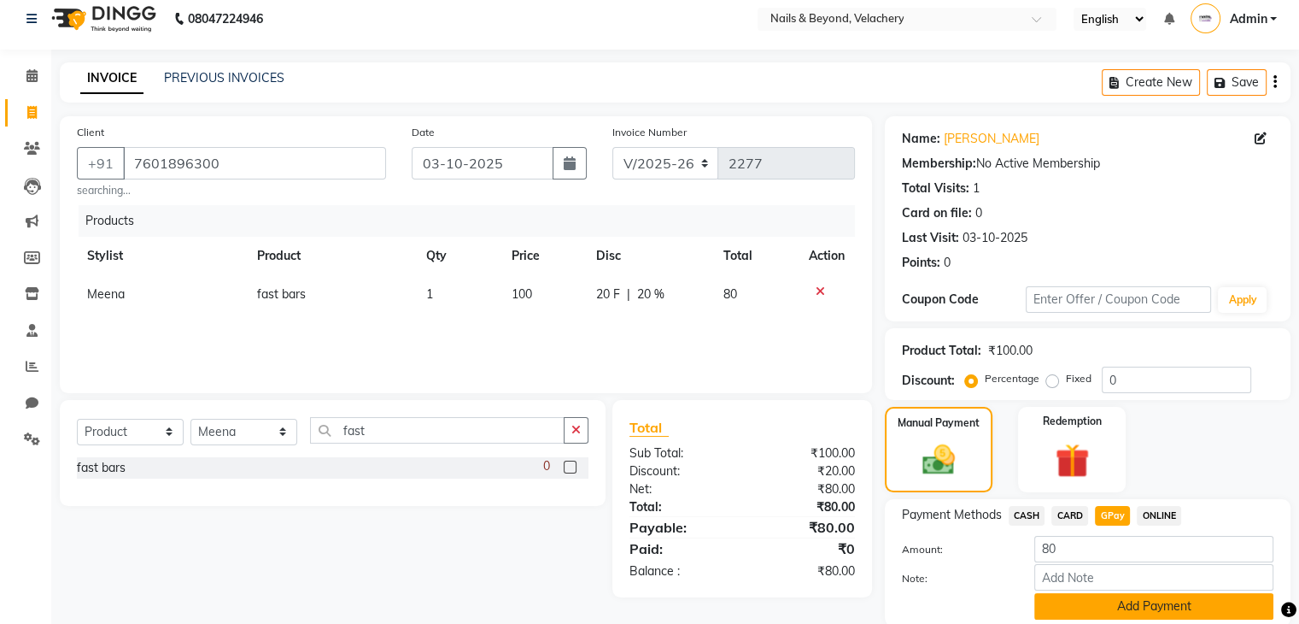
click at [1098, 612] on button "Add Payment" at bounding box center [1153, 606] width 239 height 26
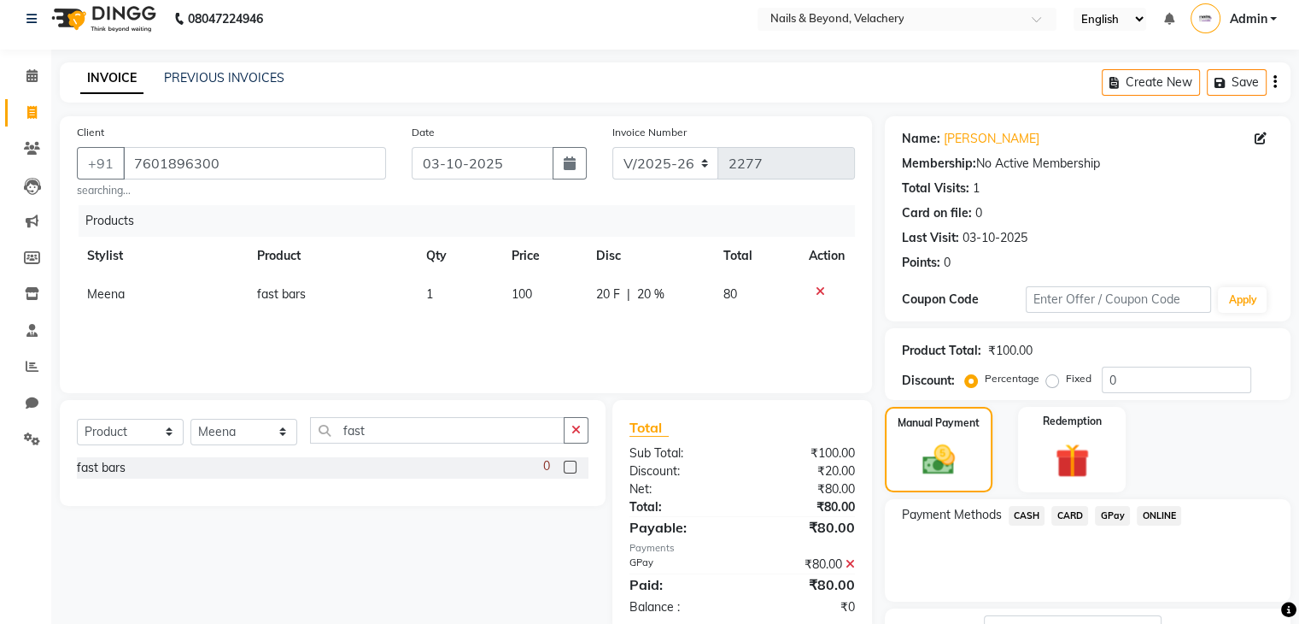
scroll to position [146, 0]
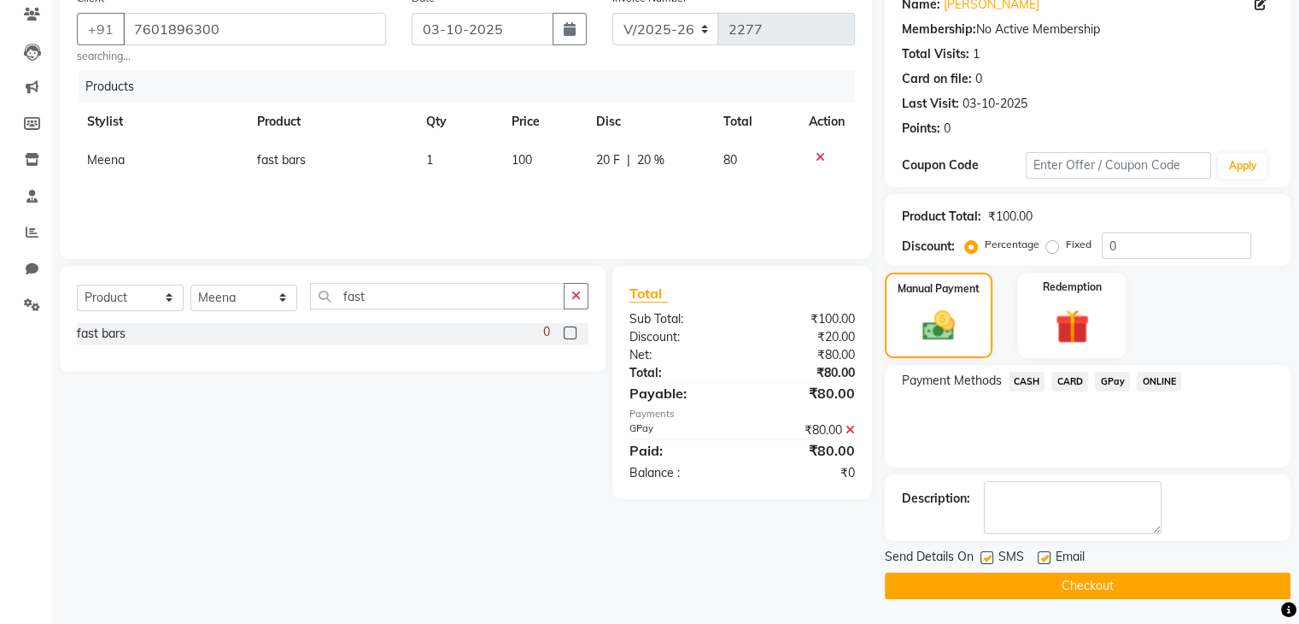
click at [1141, 592] on button "Checkout" at bounding box center [1088, 585] width 406 height 26
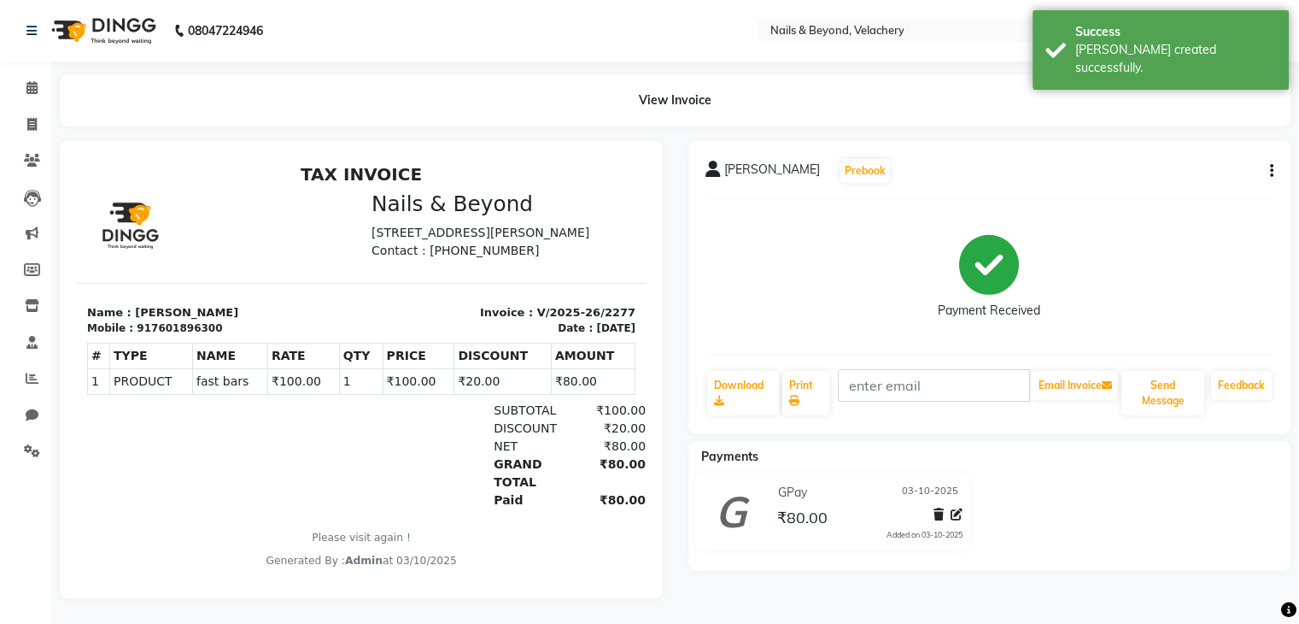
click at [1141, 592] on div "[PERSON_NAME] Prebook Payment Received Download Print Email Invoice Send Messag…" at bounding box center [990, 369] width 629 height 458
click at [34, 97] on span at bounding box center [32, 89] width 30 height 20
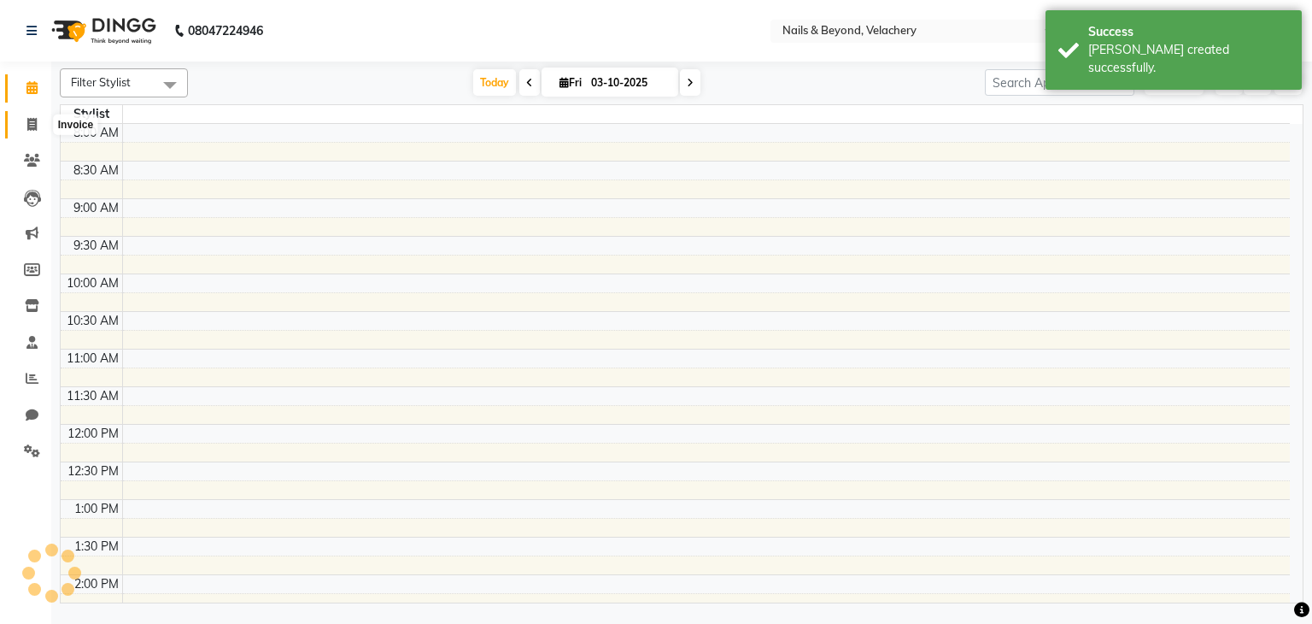
click at [35, 120] on icon at bounding box center [31, 124] width 9 height 13
select select "service"
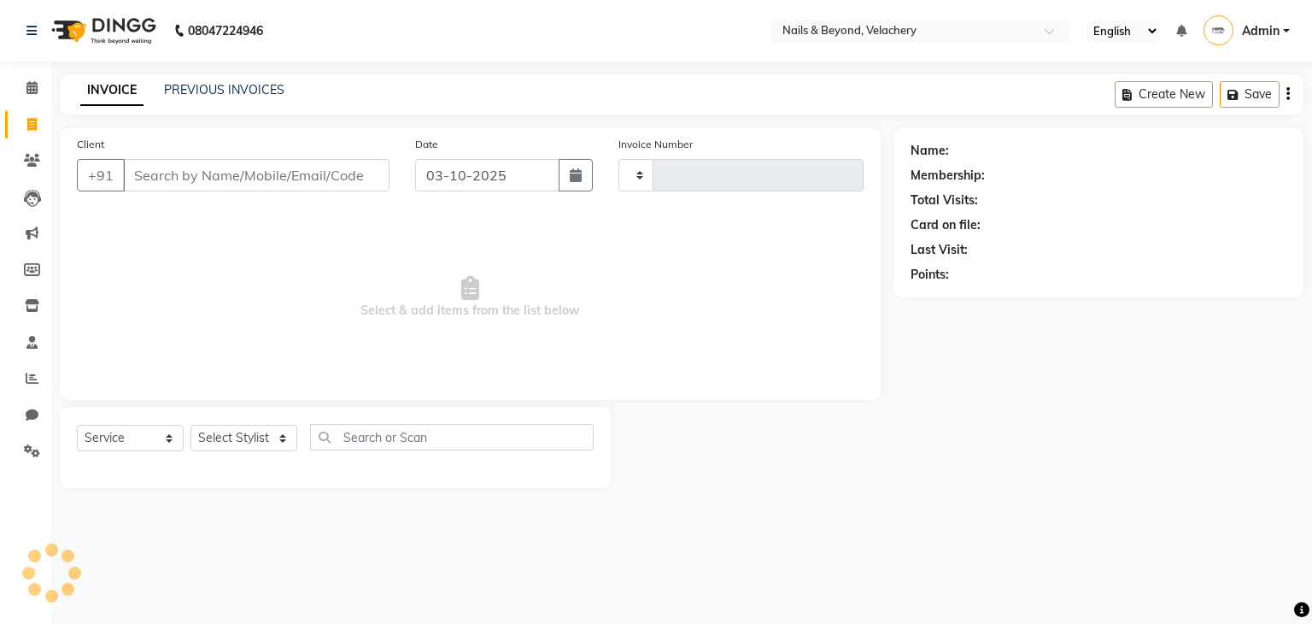
type input "2278"
select select "8978"
click at [594, 117] on main "INVOICE PREVIOUS INVOICES Create New Save Client +91 Date [DATE] Invoice Number…" at bounding box center [681, 293] width 1261 height 439
click at [571, 43] on nav "08047224946 Select Location × Nails & Beyond, Velachery English ENGLISH Español…" at bounding box center [656, 30] width 1312 height 61
click at [208, 84] on link "PREVIOUS INVOICES" at bounding box center [224, 89] width 120 height 15
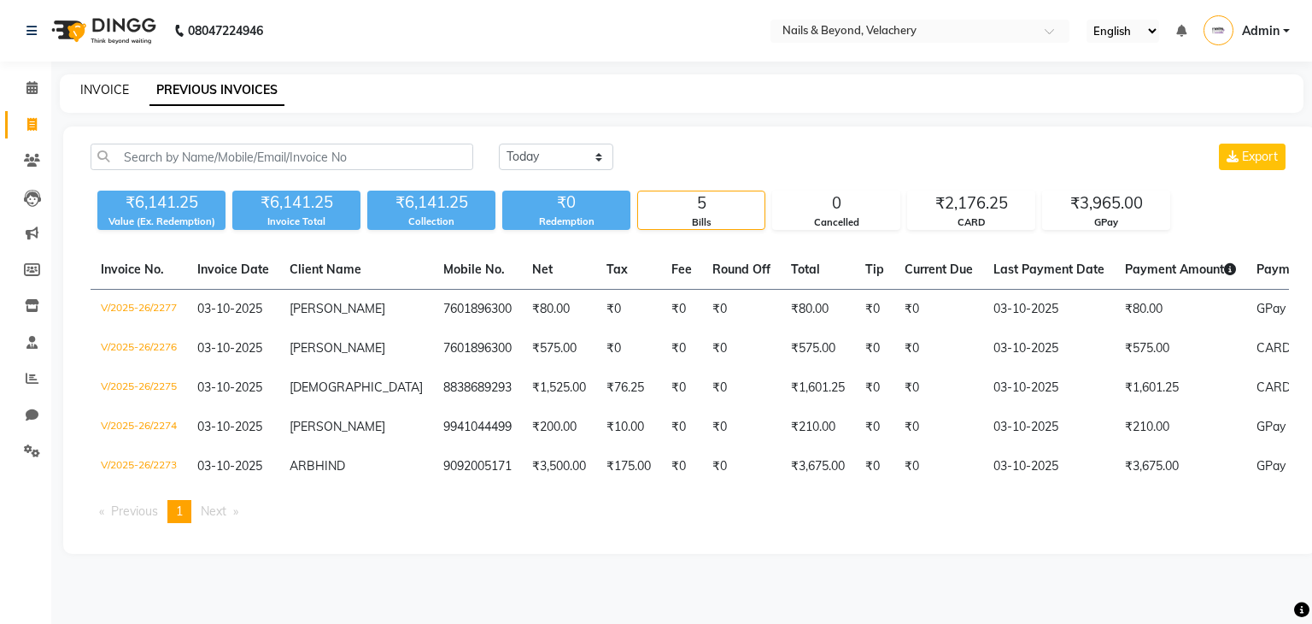
click at [94, 85] on link "INVOICE" at bounding box center [104, 89] width 49 height 15
select select "service"
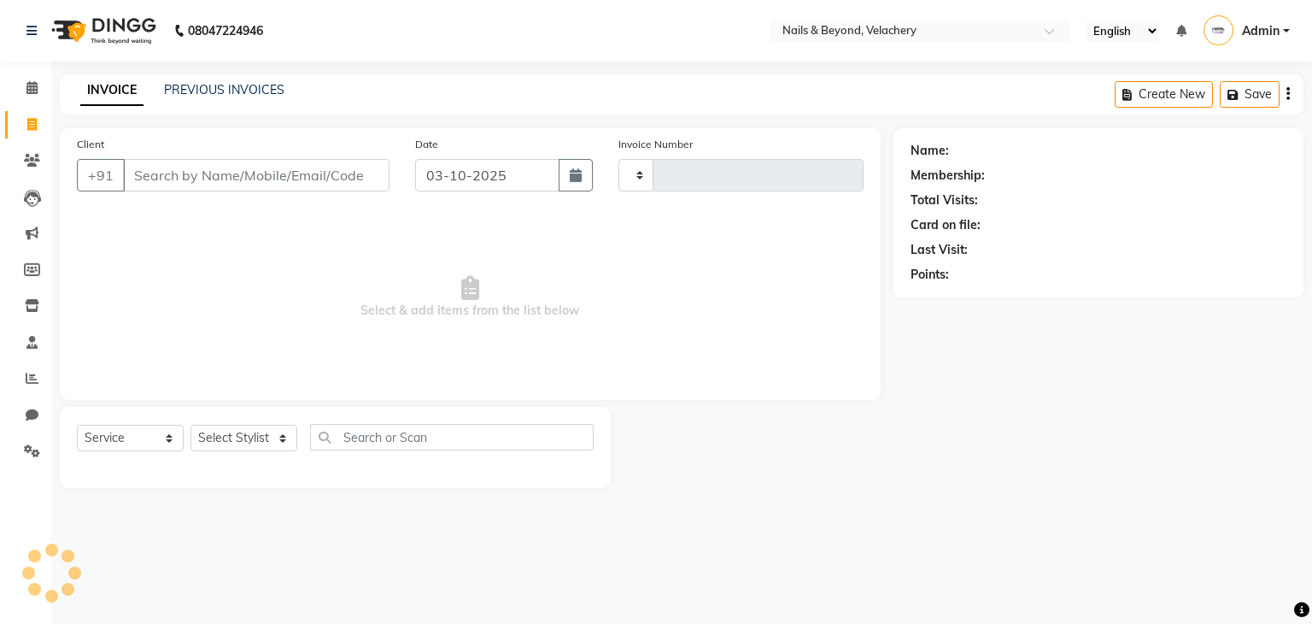
click at [577, 40] on nav "08047224946 Select Location × Nails & Beyond, Velachery English ENGLISH Español…" at bounding box center [656, 30] width 1312 height 61
type input "2278"
select select "8978"
click at [600, 63] on div "08047224946 Select Location × Nails & Beyond, Velachery English ENGLISH Español…" at bounding box center [656, 312] width 1312 height 624
click at [1052, 406] on div "Name: Membership: Total Visits: Card on file: Last Visit: Points:" at bounding box center [1104, 308] width 423 height 360
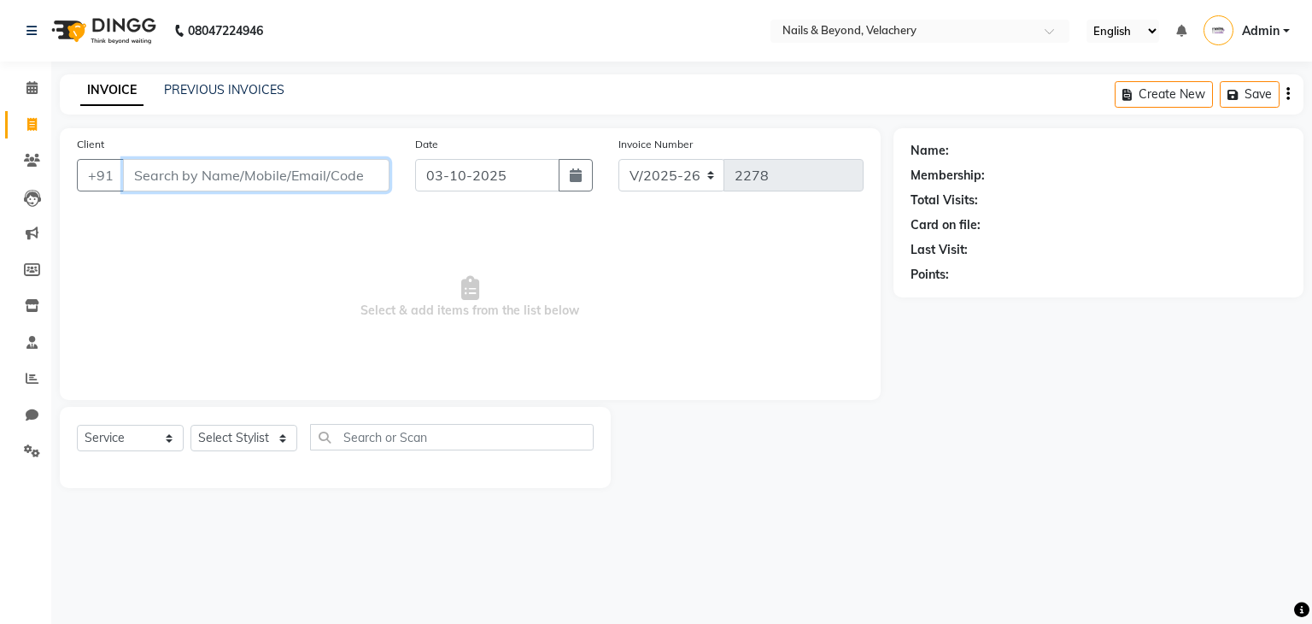
click at [253, 174] on input "Client" at bounding box center [256, 175] width 266 height 32
click at [240, 173] on input "Client" at bounding box center [256, 175] width 266 height 32
click at [167, 173] on input "Client" at bounding box center [256, 175] width 266 height 32
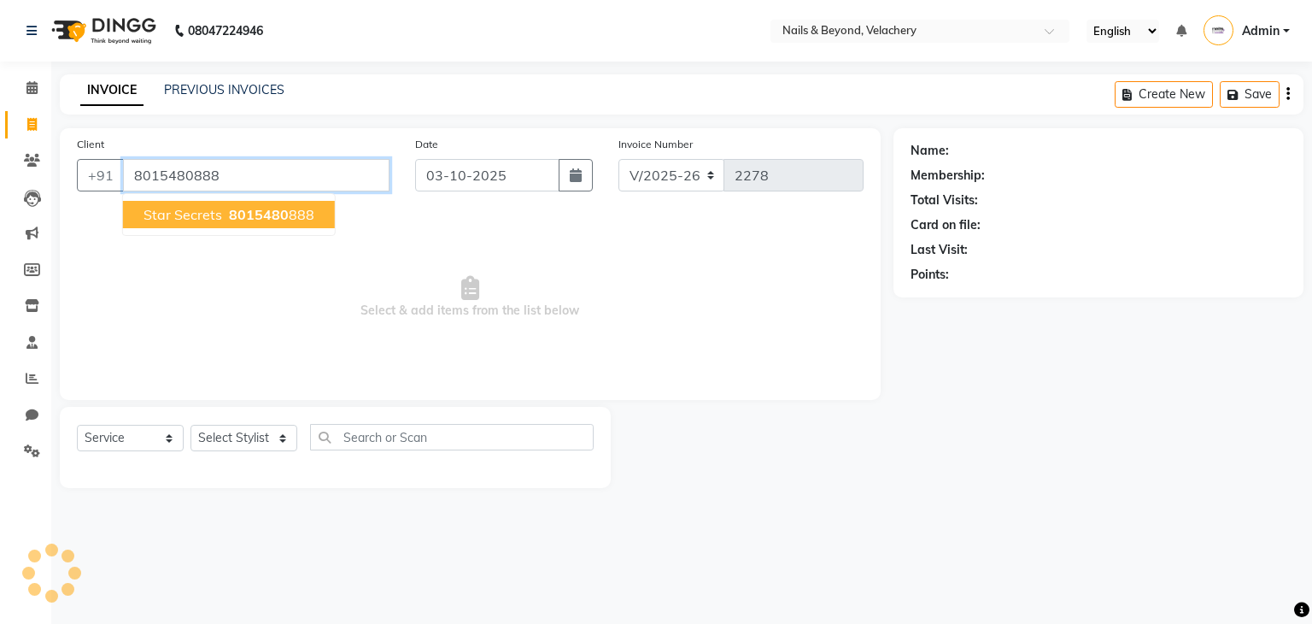
type input "8015480888"
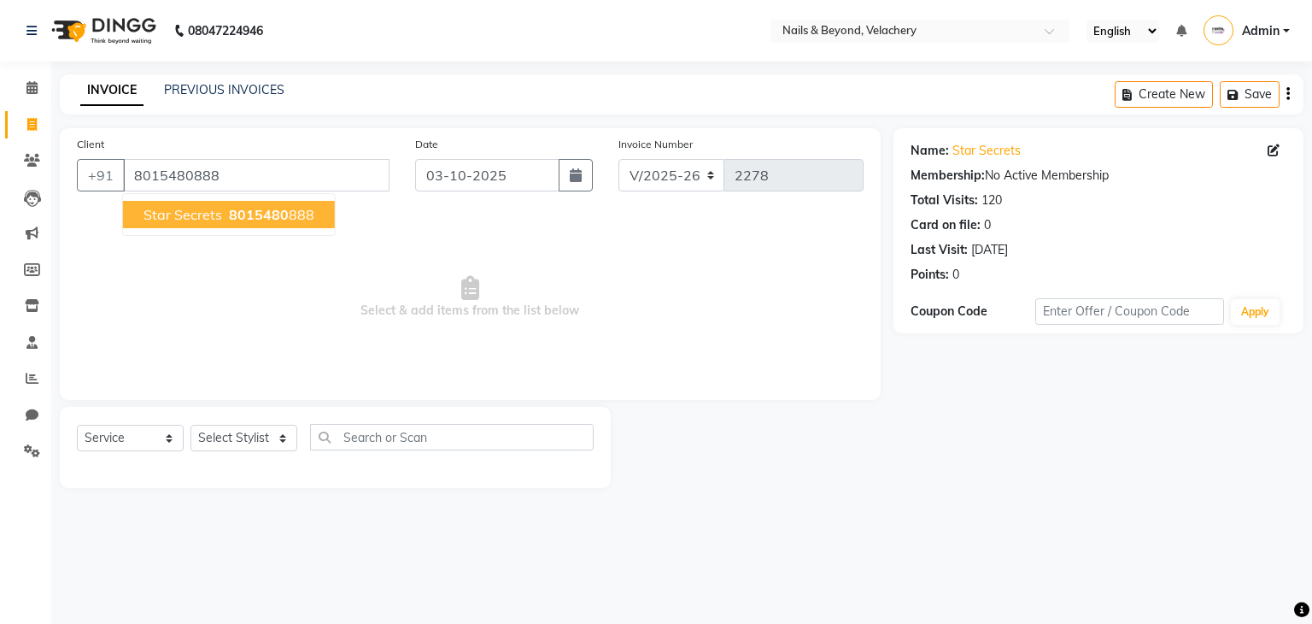
click at [195, 211] on span "star secrets" at bounding box center [182, 214] width 79 height 17
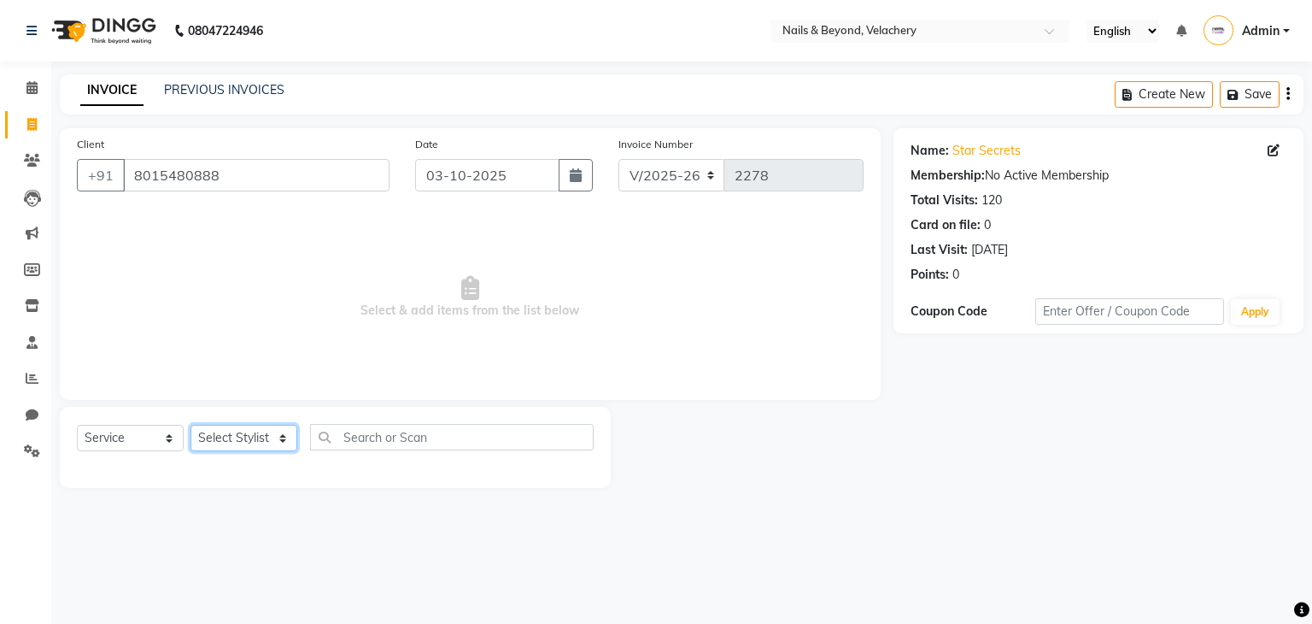
click at [267, 447] on select "Select Stylist [PERSON_NAME] [PERSON_NAME] JANGGINLIN Jothang Konyak [PERSON_NA…" at bounding box center [243, 437] width 107 height 26
select select "91198"
click at [190, 425] on select "Select Stylist [PERSON_NAME] [PERSON_NAME] JANGGINLIN Jothang Konyak [PERSON_NA…" at bounding box center [243, 437] width 107 height 26
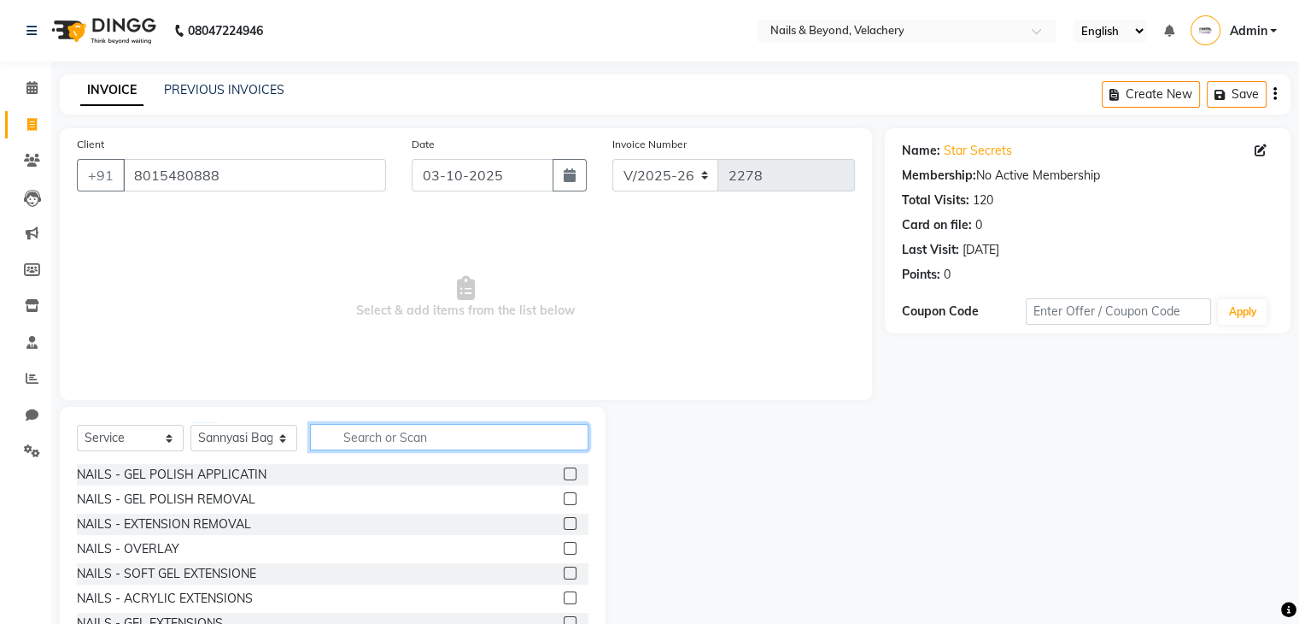
click at [380, 434] on input "text" at bounding box center [449, 437] width 278 height 26
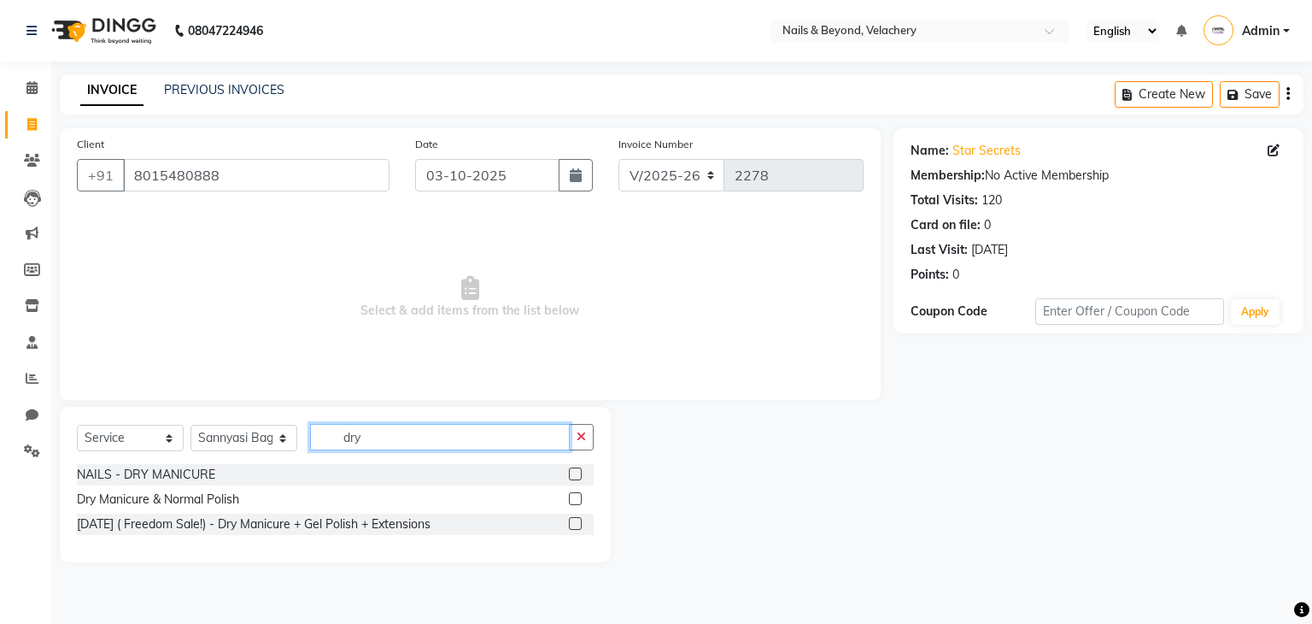
type input "dry"
click at [577, 471] on label at bounding box center [575, 473] width 13 height 13
click at [577, 471] on input "checkbox" at bounding box center [574, 474] width 11 height 11
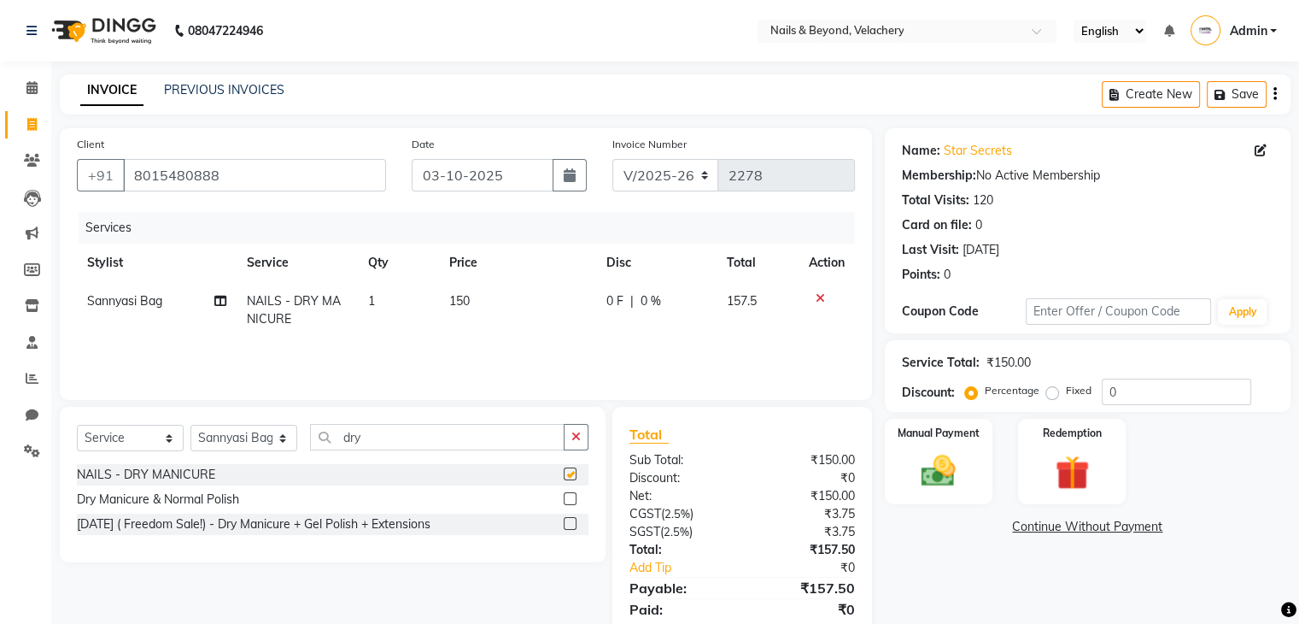
checkbox input "false"
click at [464, 305] on span "150" at bounding box center [459, 300] width 20 height 15
select select "91198"
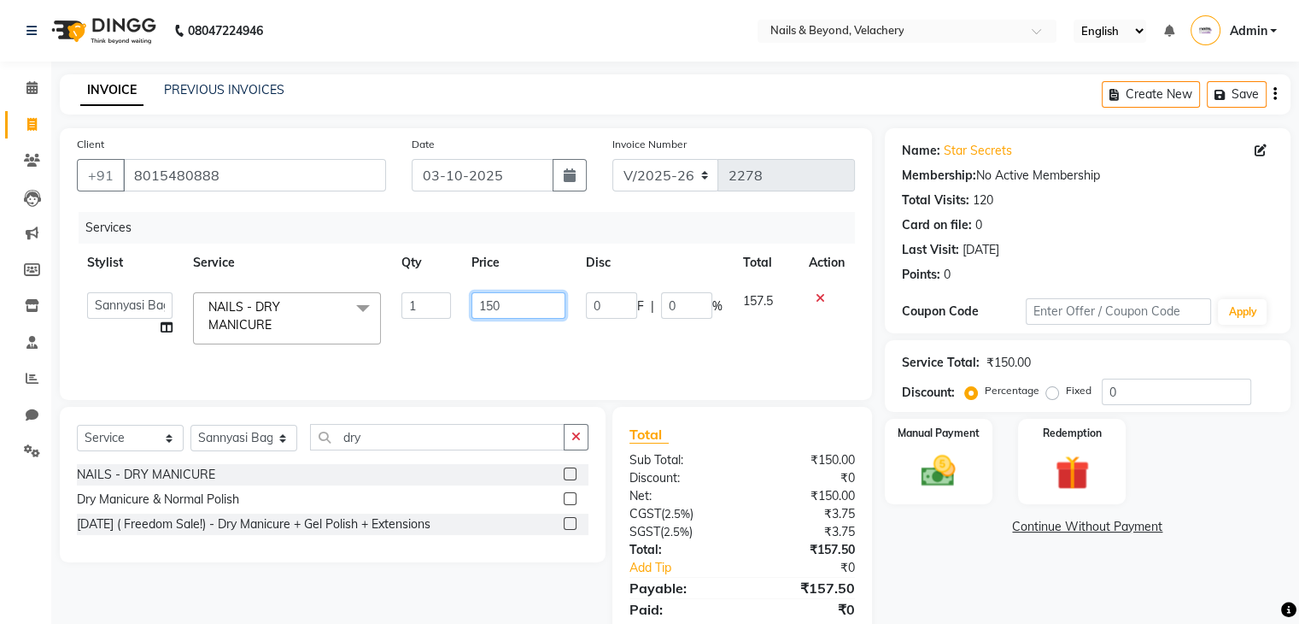
click at [512, 309] on input "150" at bounding box center [518, 305] width 94 height 26
type input "1"
type input "600"
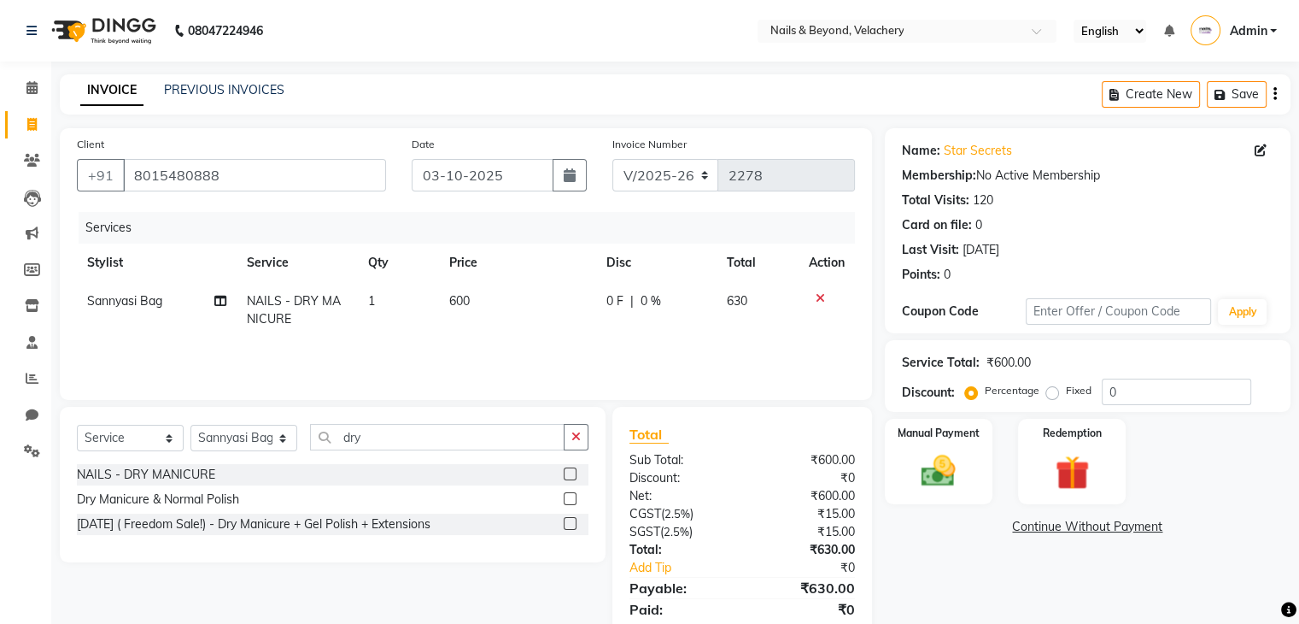
click at [688, 345] on div "Services Stylist Service Qty Price Disc Total Action Sannyasi Bag NAILS - DRY M…" at bounding box center [466, 297] width 778 height 171
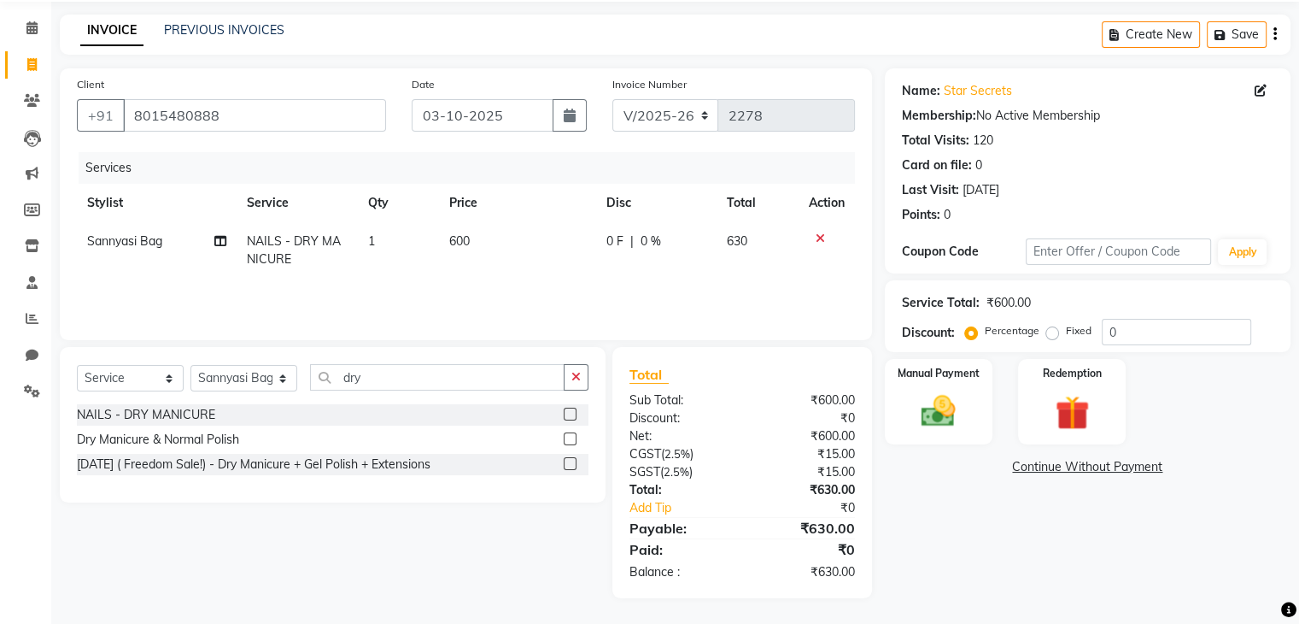
scroll to position [58, 0]
click at [465, 245] on span "600" at bounding box center [459, 242] width 20 height 15
select select "91198"
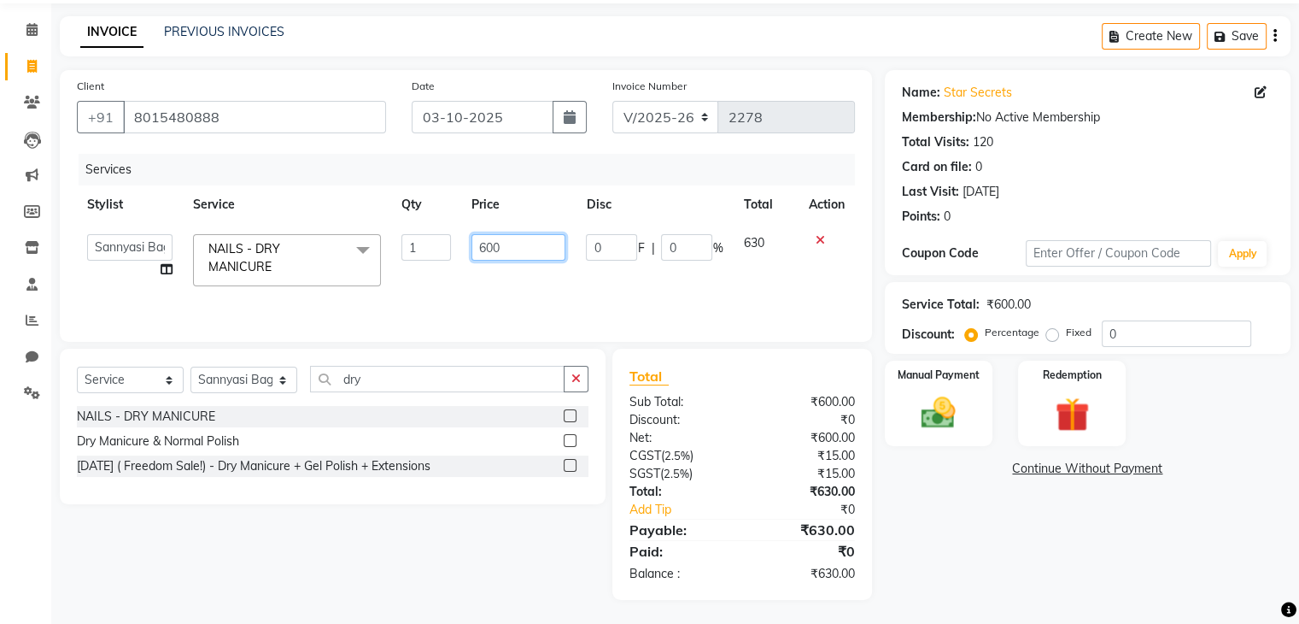
click at [516, 249] on input "600" at bounding box center [518, 247] width 94 height 26
type input "6"
type input "300"
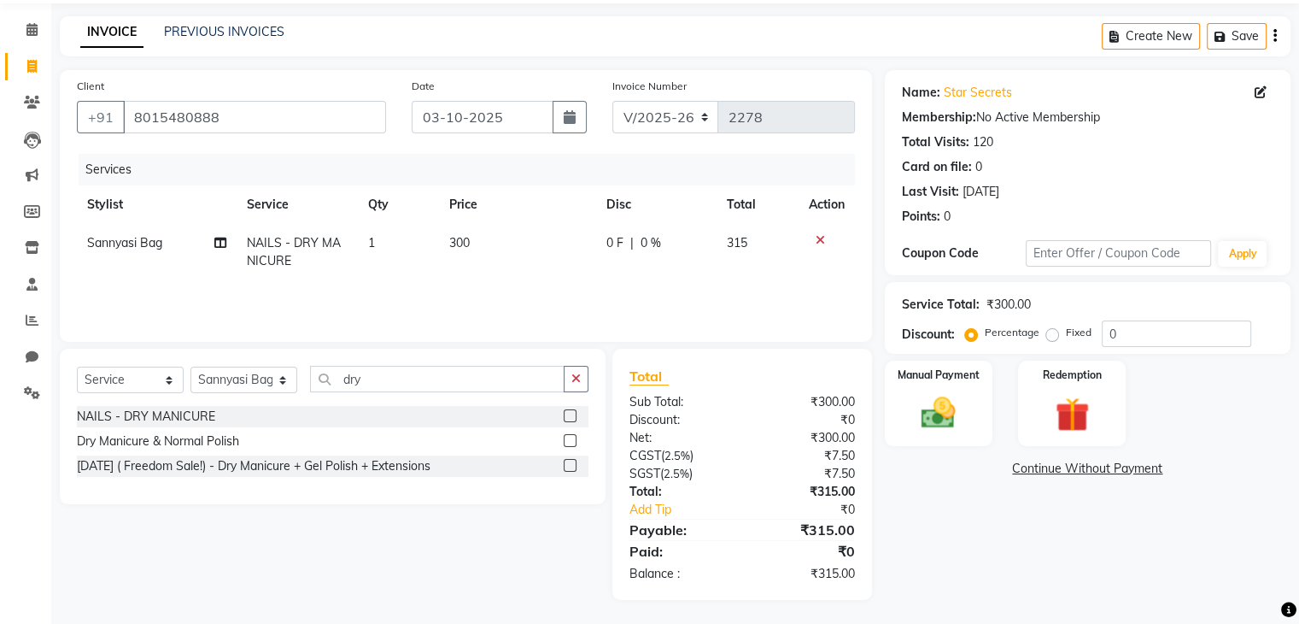
click at [594, 297] on div "Services Stylist Service Qty Price Disc Total Action Sannyasi Bag NAILS - DRY M…" at bounding box center [466, 239] width 778 height 171
click at [991, 504] on div "Name: Star Secrets Membership: No Active Membership Total Visits: 120 Card on f…" at bounding box center [1094, 335] width 419 height 530
click at [942, 411] on img at bounding box center [938, 411] width 57 height 41
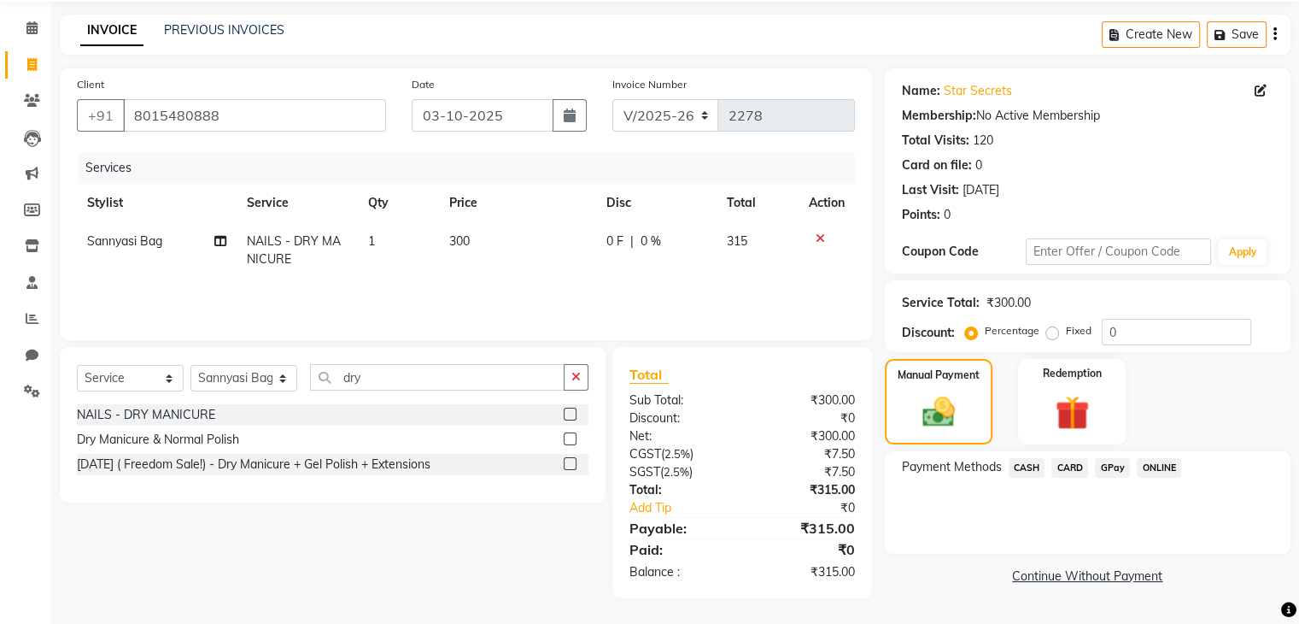
click at [1110, 470] on span "GPay" at bounding box center [1112, 468] width 35 height 20
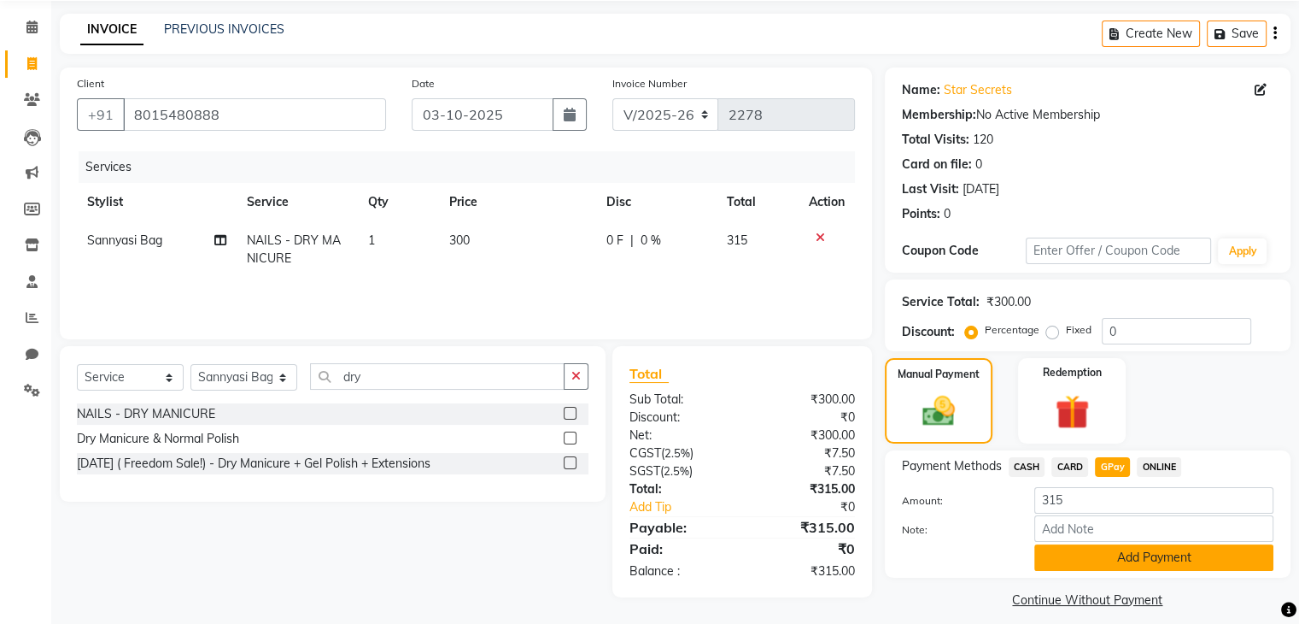
click at [1138, 559] on button "Add Payment" at bounding box center [1153, 557] width 239 height 26
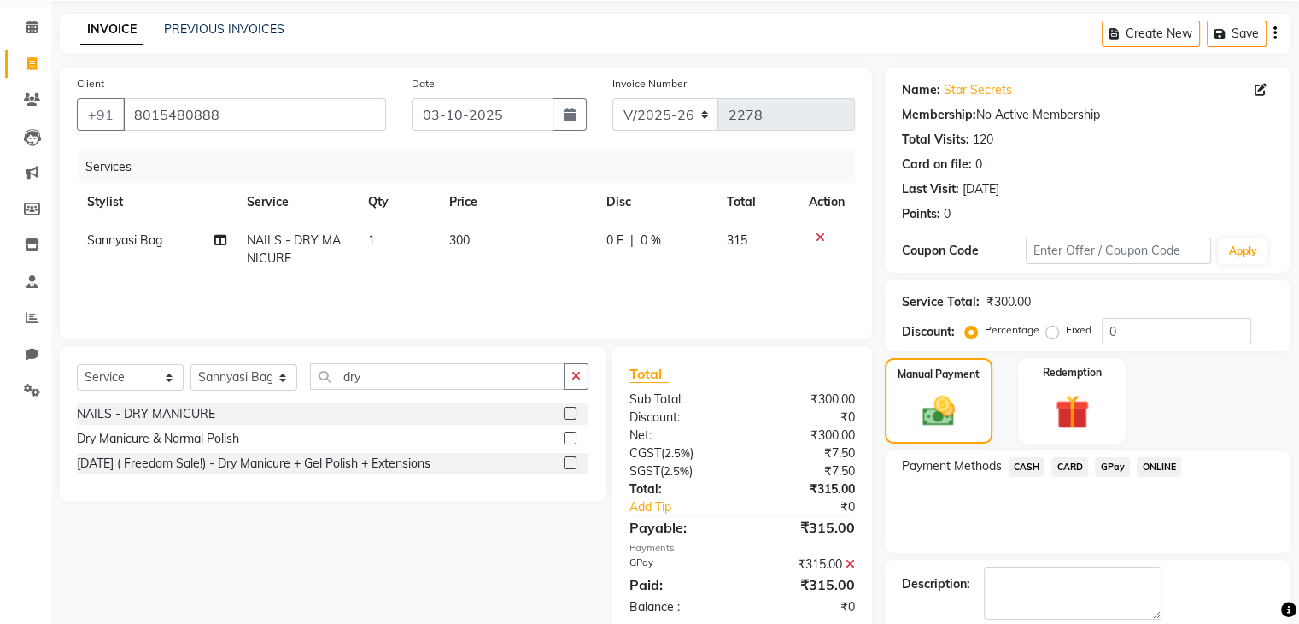
scroll to position [146, 0]
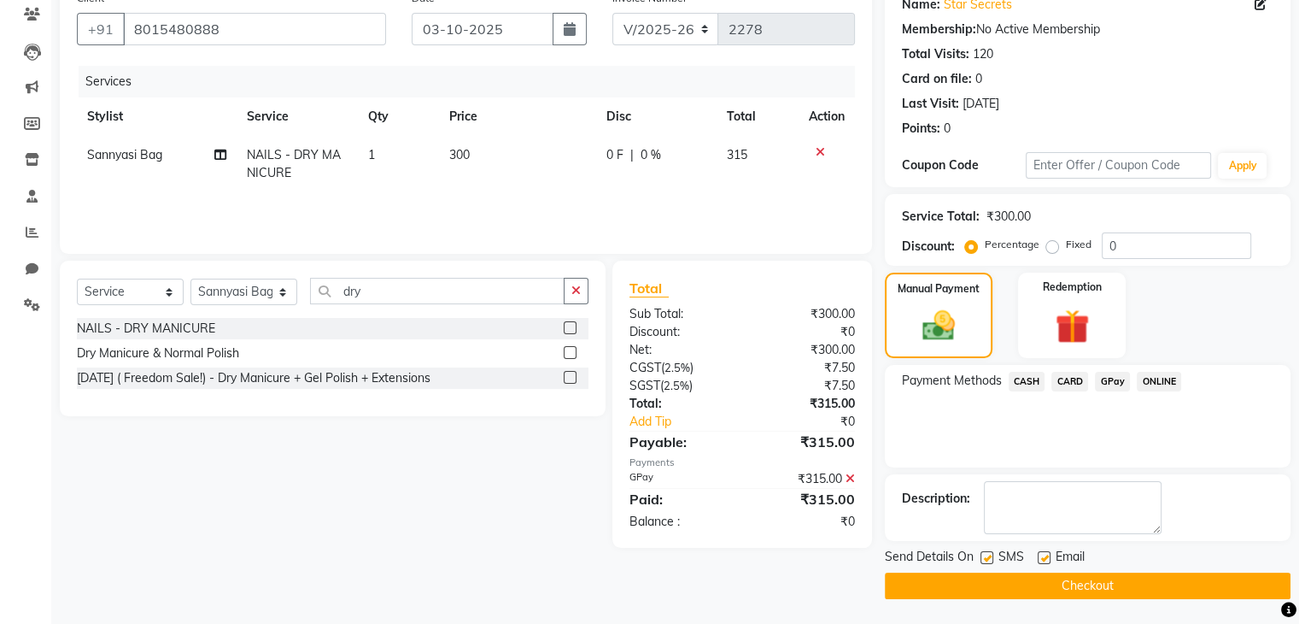
click at [1133, 581] on button "Checkout" at bounding box center [1088, 585] width 406 height 26
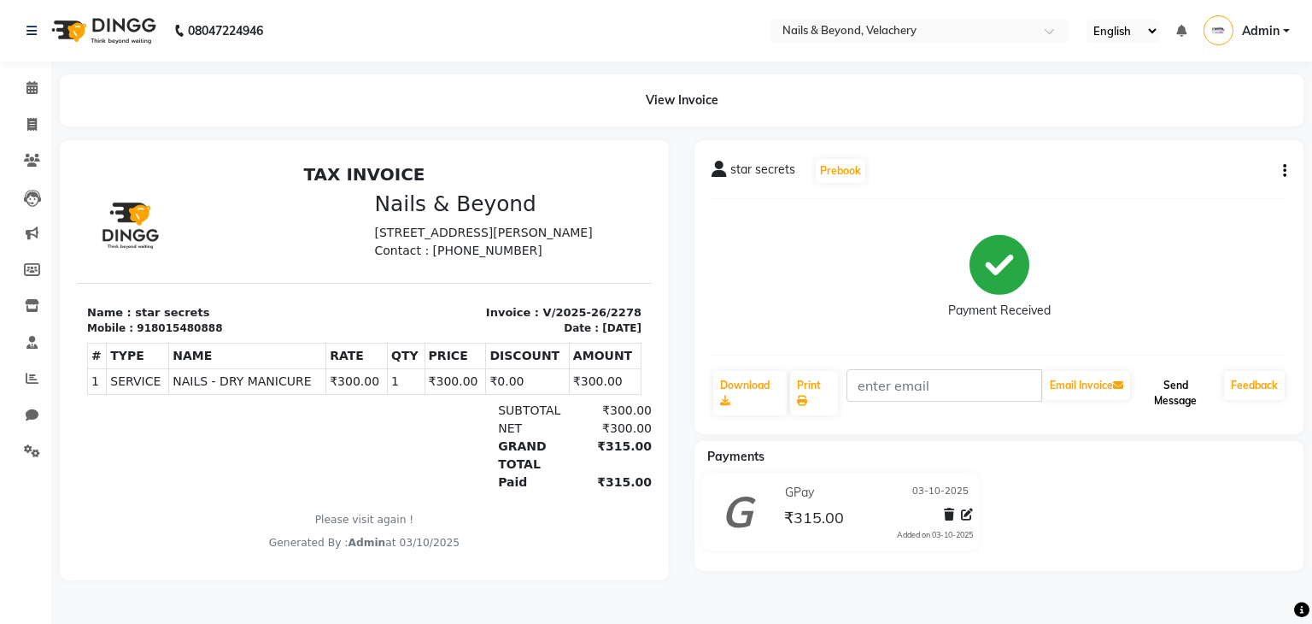
click at [1176, 390] on button "Send Message" at bounding box center [1175, 393] width 84 height 44
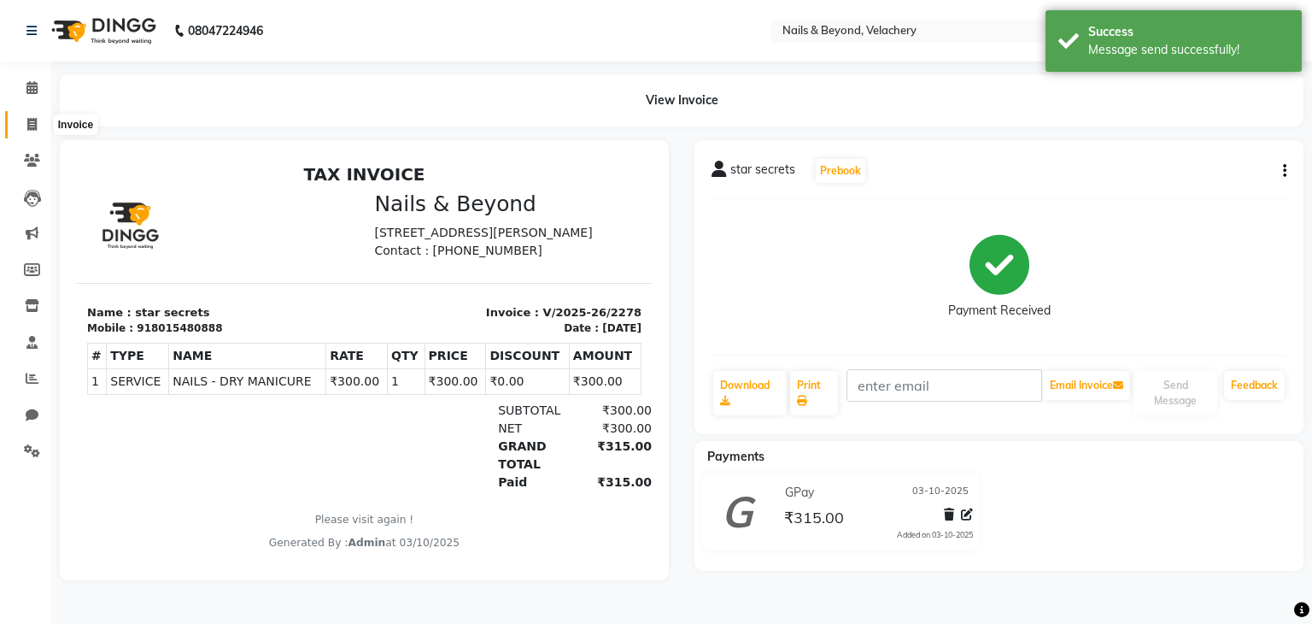
click at [31, 115] on span at bounding box center [32, 125] width 30 height 20
select select "service"
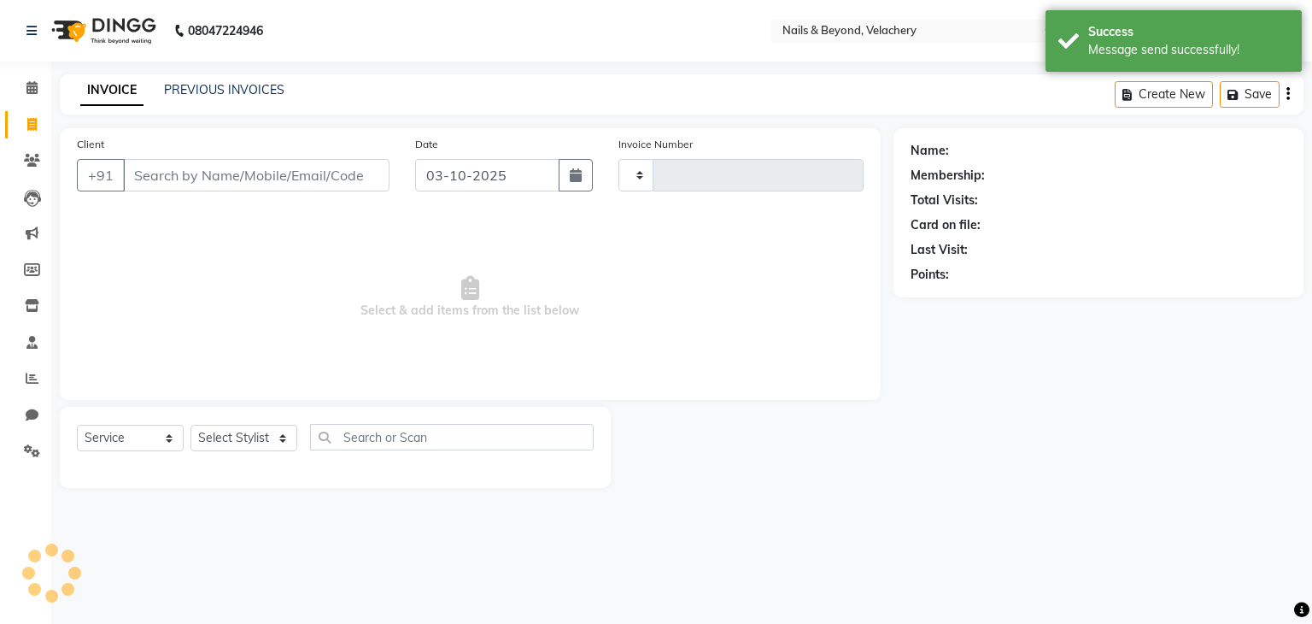
type input "2279"
select select "8978"
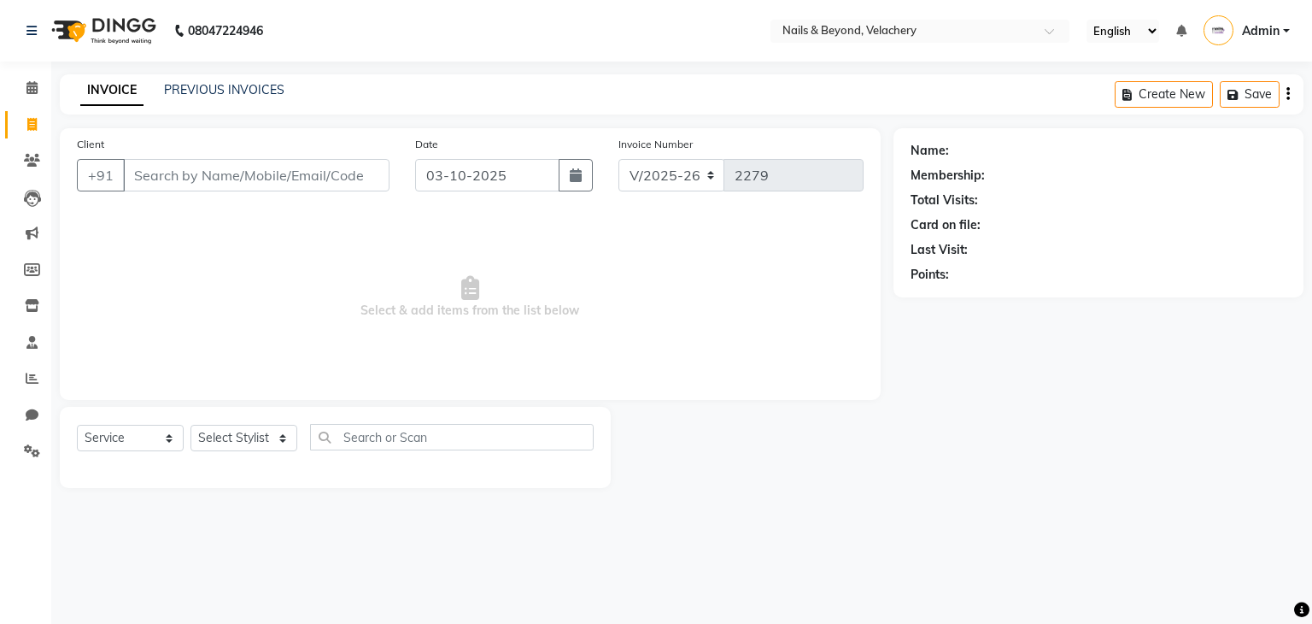
click at [706, 348] on span "Select & add items from the list below" at bounding box center [470, 297] width 787 height 171
click at [878, 459] on div at bounding box center [752, 447] width 282 height 81
